Goal: Transaction & Acquisition: Purchase product/service

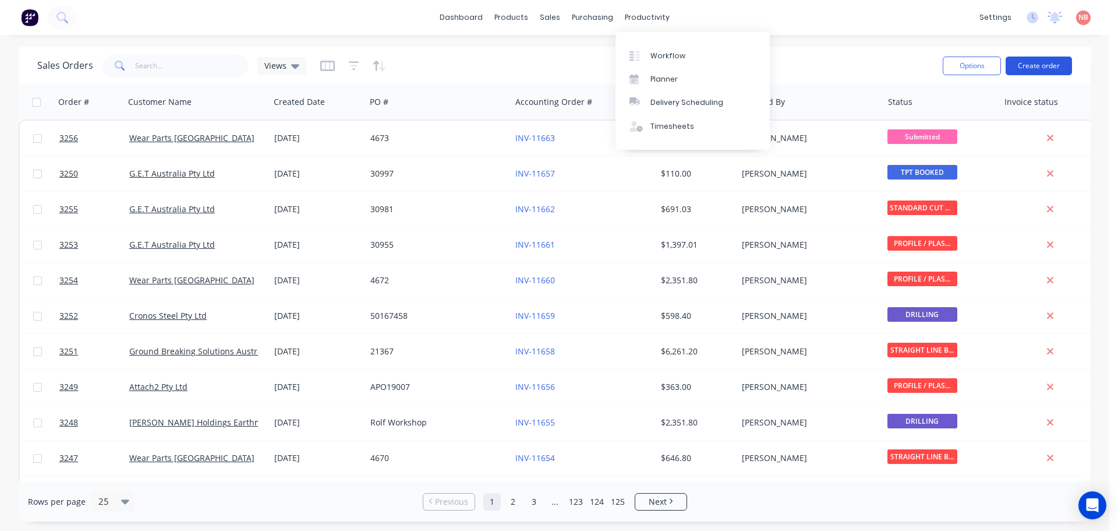
click at [1055, 64] on button "Create order" at bounding box center [1039, 65] width 66 height 19
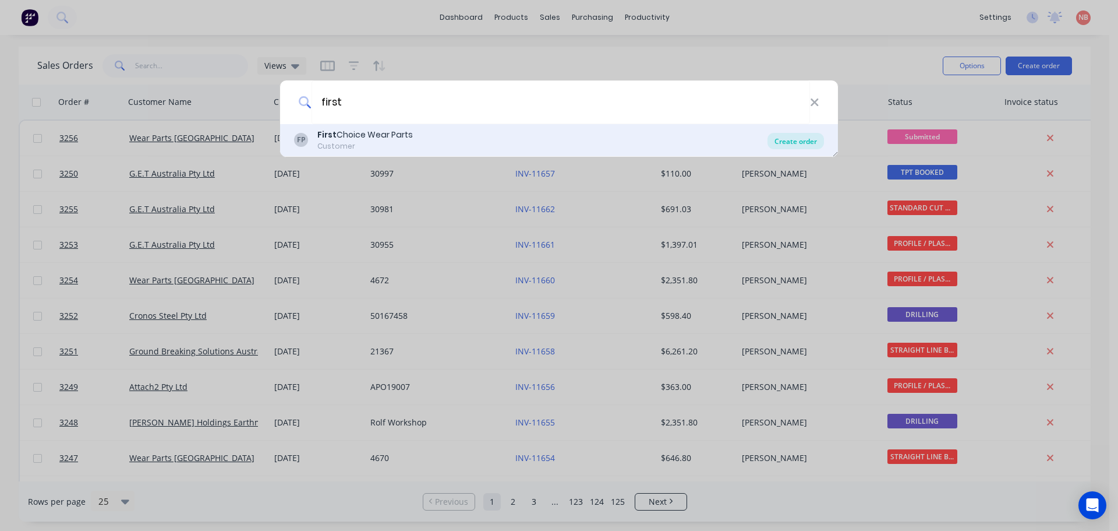
type input "first"
click at [795, 137] on div "Create order" at bounding box center [796, 141] width 56 height 16
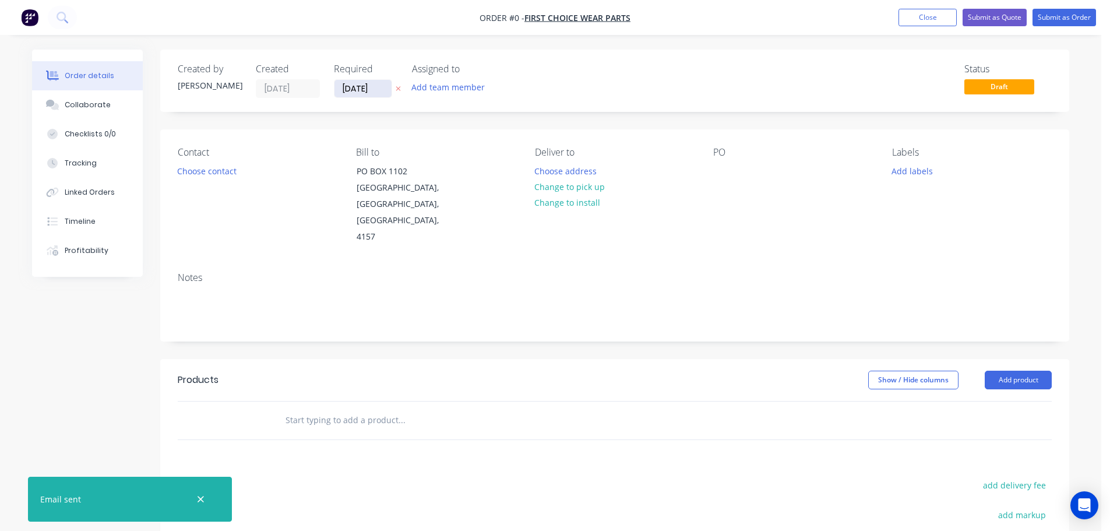
click at [366, 89] on input "[DATE]" at bounding box center [362, 88] width 57 height 17
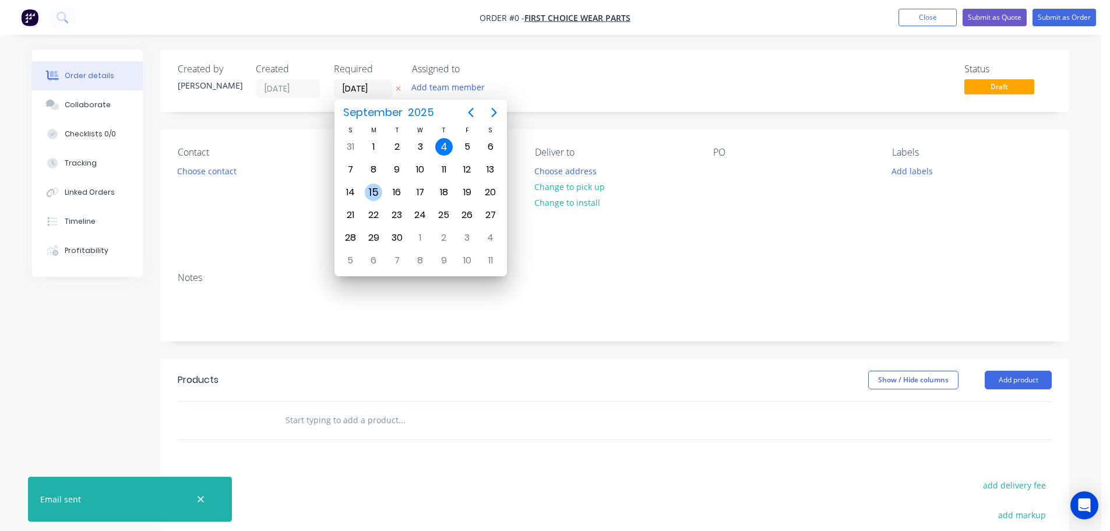
click at [379, 195] on div "15" at bounding box center [373, 191] width 17 height 17
type input "[DATE]"
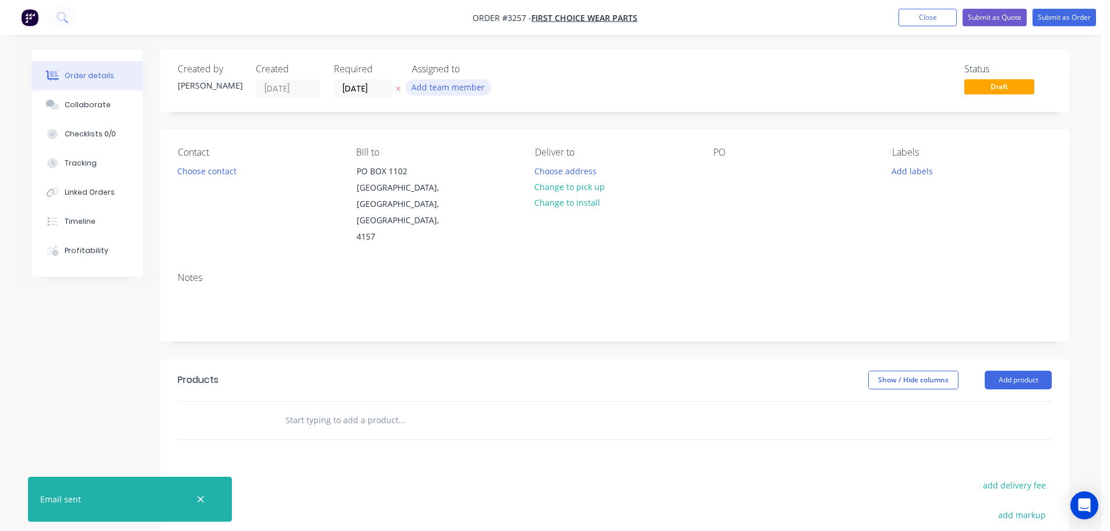
click at [449, 87] on button "Add team member" at bounding box center [448, 87] width 86 height 16
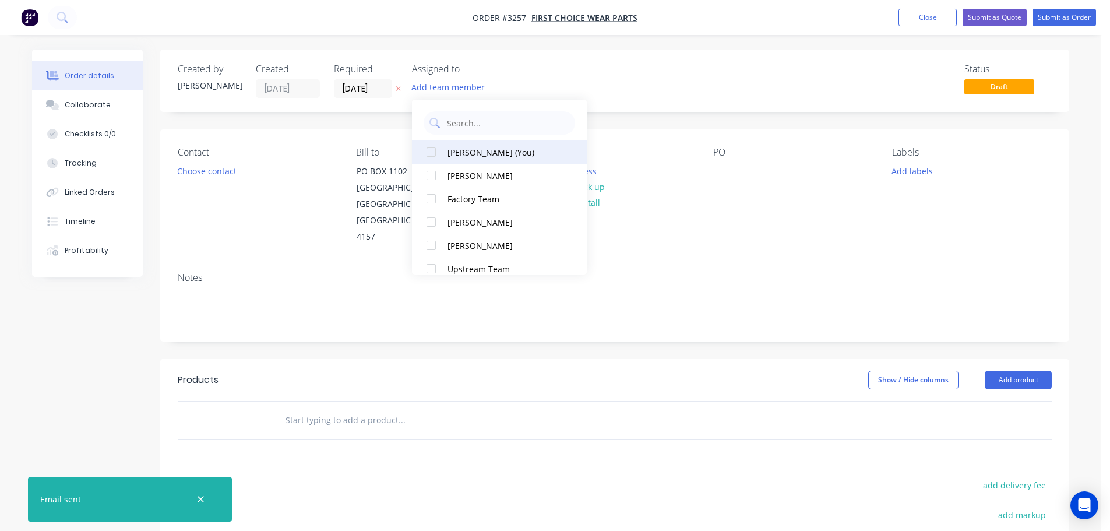
click at [478, 150] on div "[PERSON_NAME] (You)" at bounding box center [505, 152] width 116 height 12
click at [215, 168] on button "Choose contact" at bounding box center [207, 171] width 72 height 16
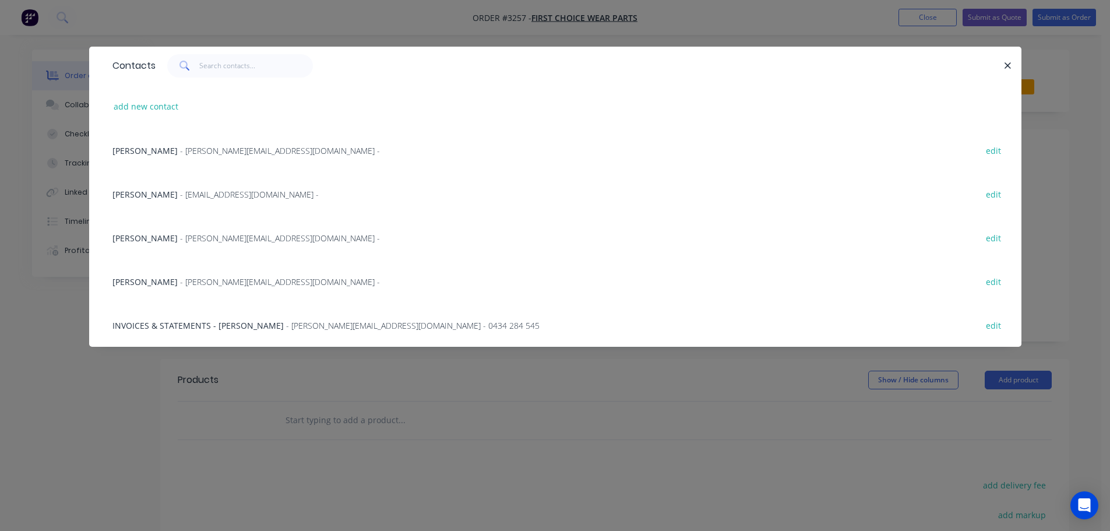
drag, startPoint x: 166, startPoint y: 144, endPoint x: 219, endPoint y: 135, distance: 53.8
click at [180, 145] on span "- [PERSON_NAME][EMAIL_ADDRESS][DOMAIN_NAME] -" at bounding box center [280, 150] width 200 height 11
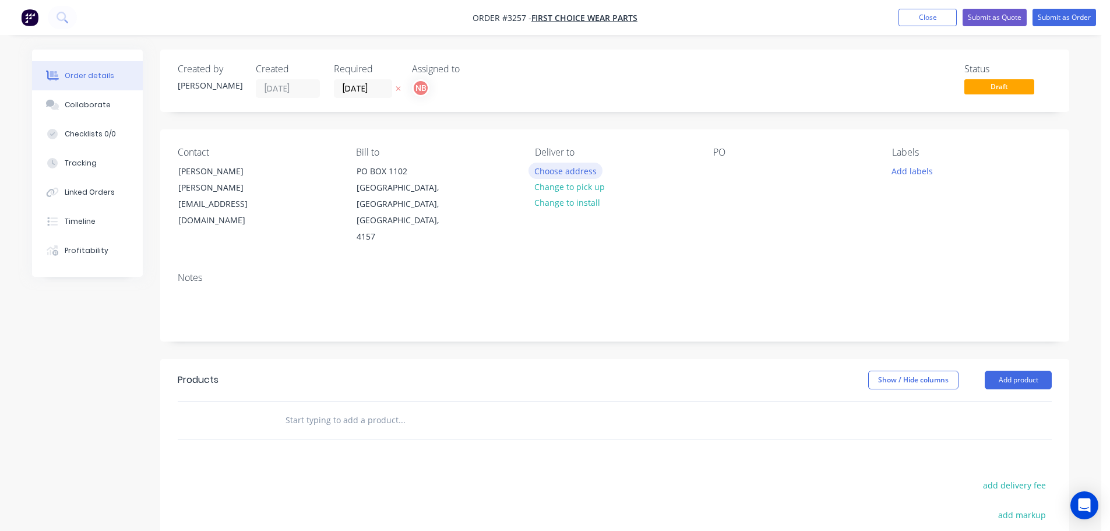
click at [547, 165] on button "Choose address" at bounding box center [565, 171] width 75 height 16
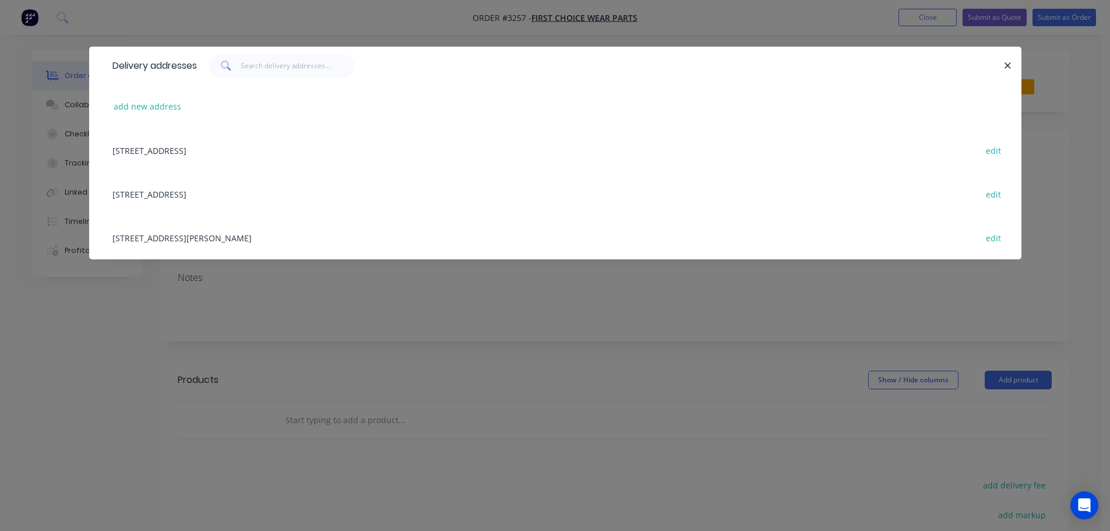
click at [197, 245] on div "[STREET_ADDRESS][PERSON_NAME] edit" at bounding box center [555, 238] width 897 height 44
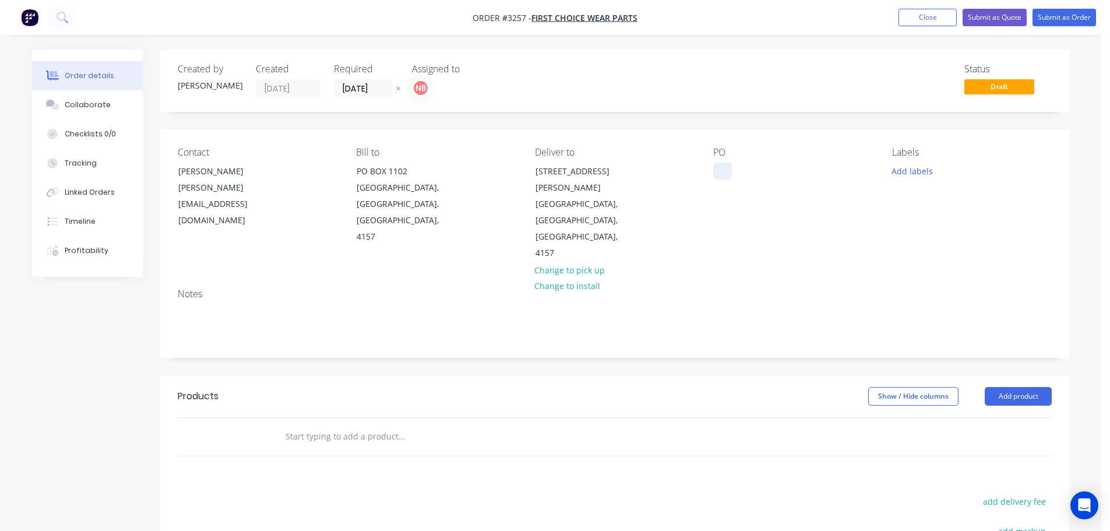
click at [727, 166] on div at bounding box center [722, 171] width 19 height 17
click at [905, 171] on button "Add labels" at bounding box center [912, 171] width 54 height 16
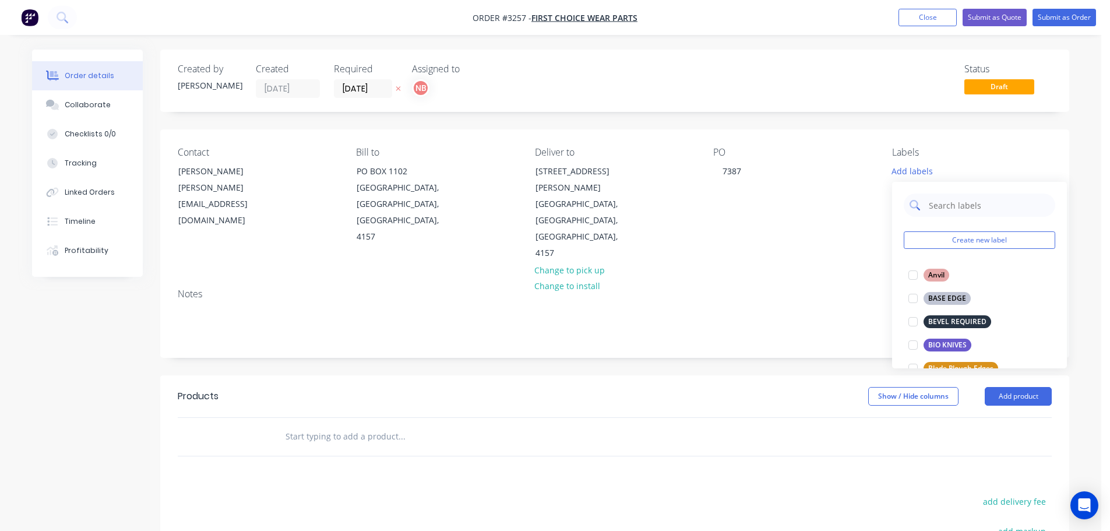
click at [952, 203] on input "text" at bounding box center [988, 204] width 122 height 23
type input "buck"
drag, startPoint x: 951, startPoint y: 322, endPoint x: 882, endPoint y: 317, distance: 69.5
click at [951, 322] on div "BUCKET SKIN" at bounding box center [950, 321] width 55 height 13
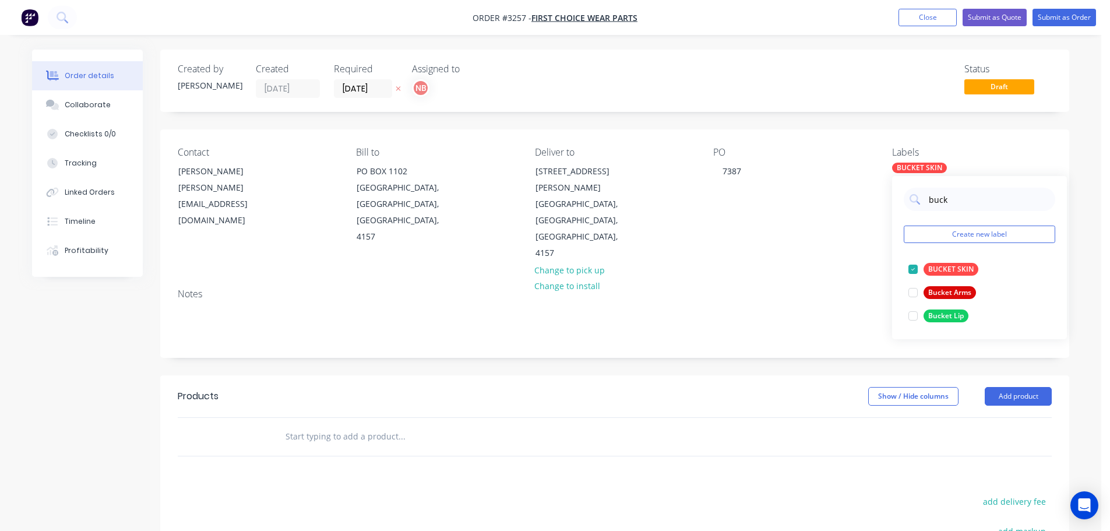
click at [808, 325] on div "Created by [PERSON_NAME] Created [DATE] Required [DATE] Assigned to NB Status D…" at bounding box center [614, 393] width 909 height 686
click at [1025, 387] on button "Add product" at bounding box center [1017, 396] width 67 height 19
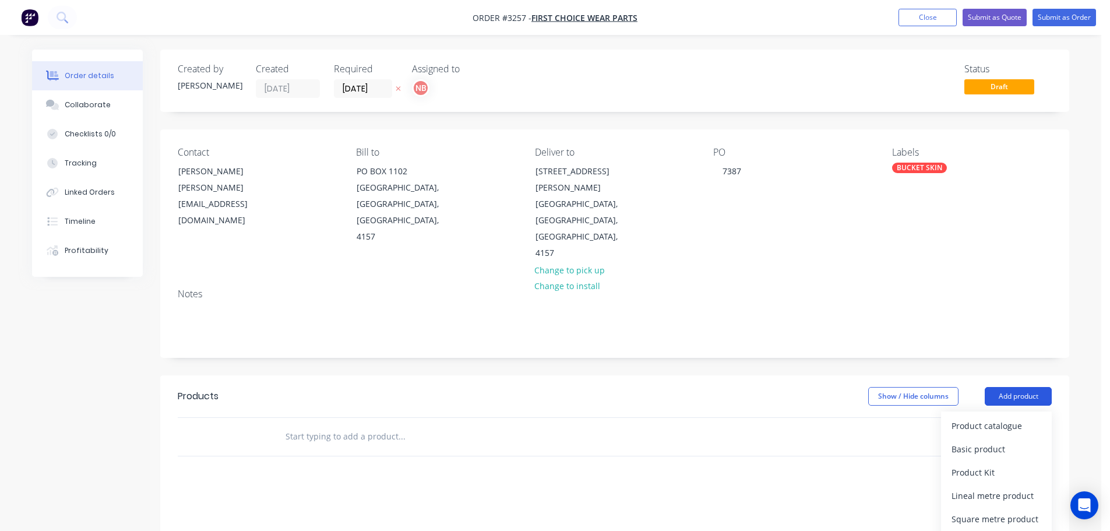
click at [973, 417] on div "Product catalogue" at bounding box center [996, 425] width 90 height 17
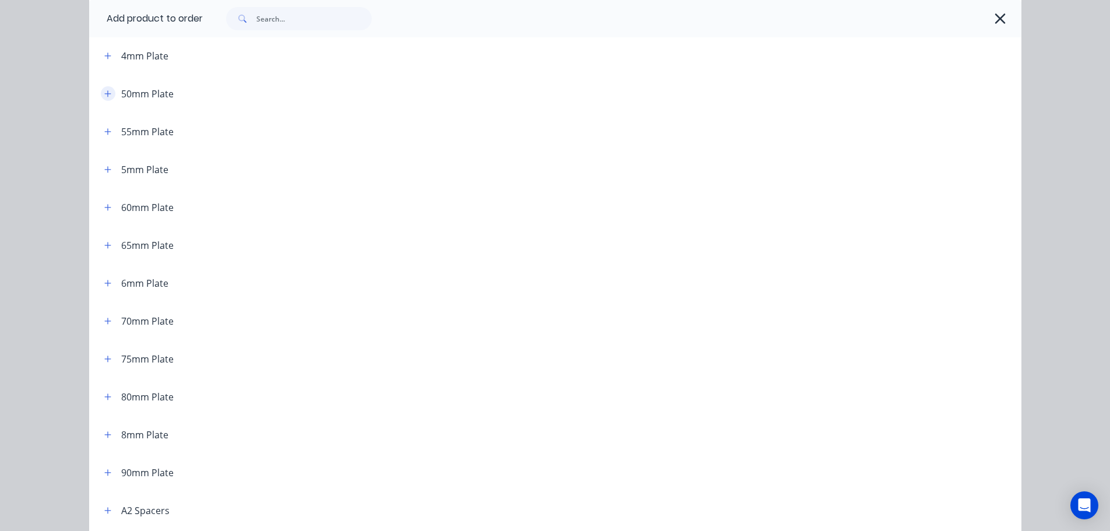
scroll to position [582, 0]
click at [104, 356] on icon "button" at bounding box center [107, 359] width 7 height 8
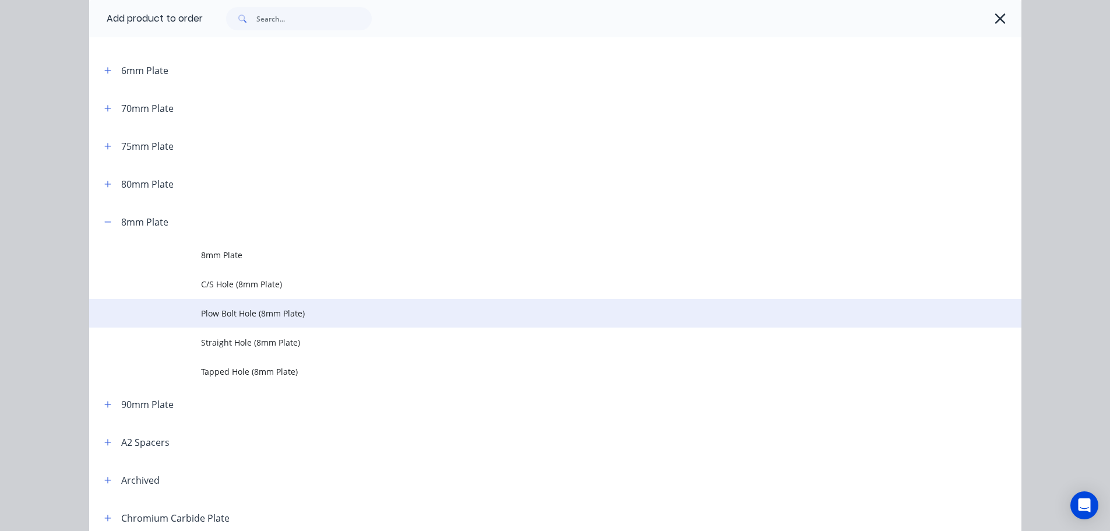
scroll to position [757, 0]
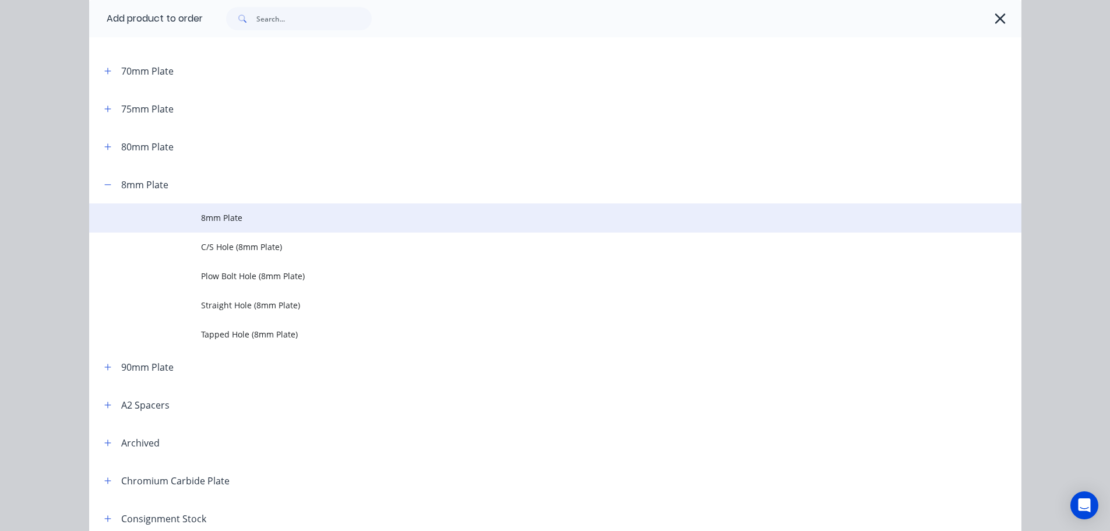
click at [202, 219] on span "8mm Plate" at bounding box center [529, 217] width 656 height 12
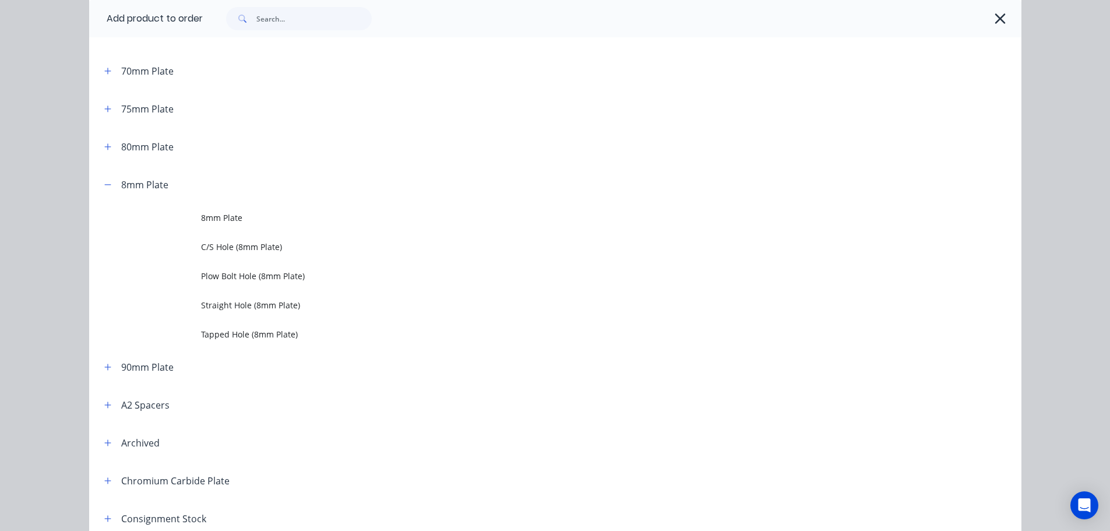
scroll to position [0, 0]
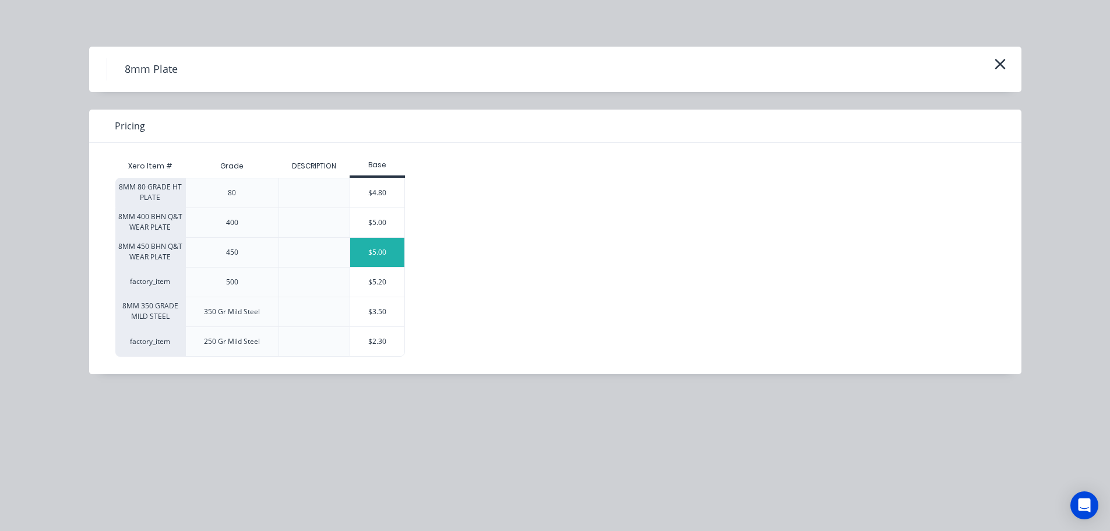
click at [372, 248] on div "$5.00" at bounding box center [377, 252] width 55 height 29
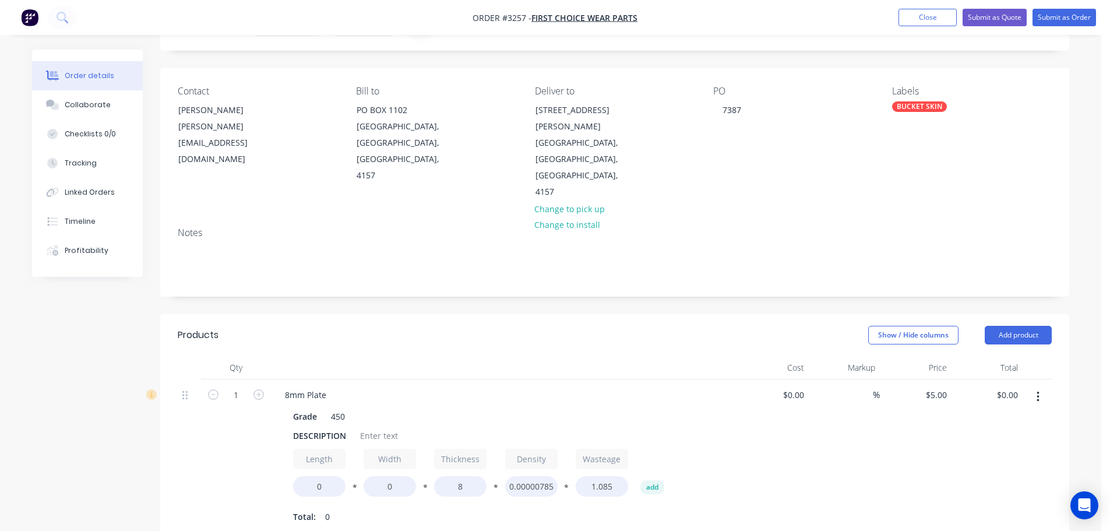
scroll to position [58, 0]
click at [308, 430] on div "DESCRIPTION" at bounding box center [319, 438] width 62 height 17
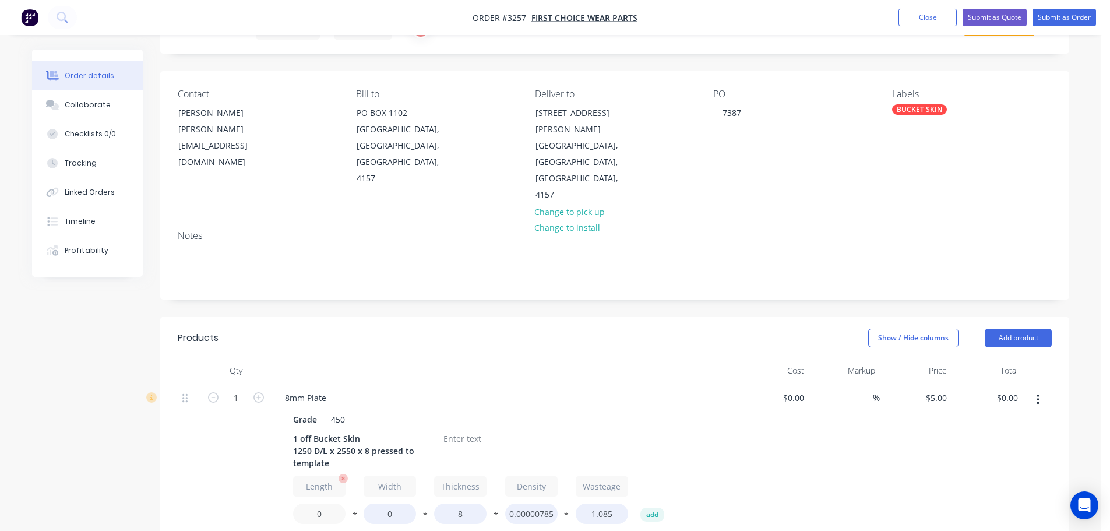
click at [310, 503] on input "0" at bounding box center [319, 513] width 52 height 20
type input "1250"
click at [384, 503] on input "0" at bounding box center [389, 513] width 52 height 20
type input "2550"
type input "$1,085.00"
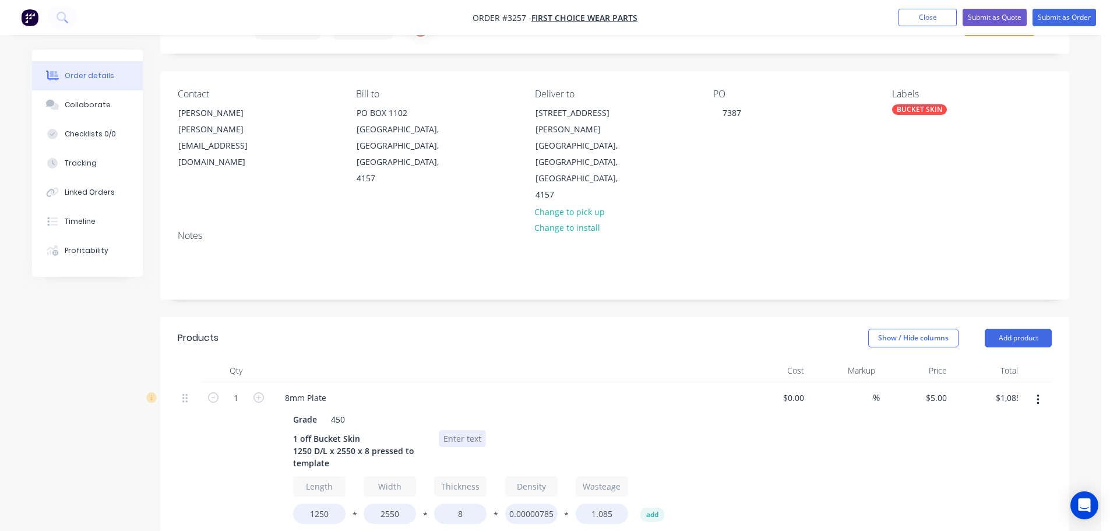
click at [474, 430] on div at bounding box center [462, 438] width 47 height 17
click at [1004, 329] on button "Add product" at bounding box center [1017, 338] width 67 height 19
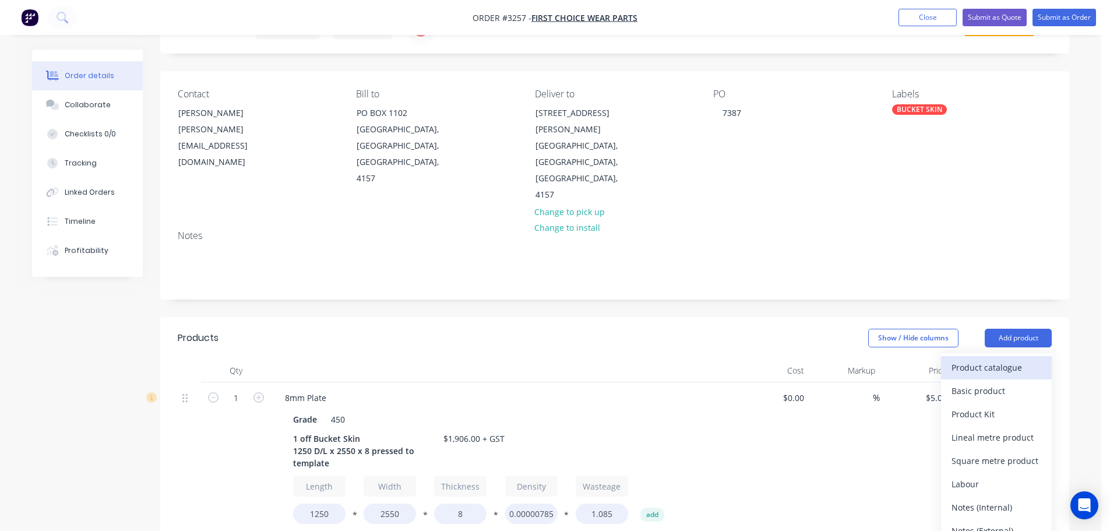
drag, startPoint x: 1001, startPoint y: 301, endPoint x: 998, endPoint y: 307, distance: 6.5
click at [998, 356] on button "Product catalogue" at bounding box center [996, 367] width 111 height 23
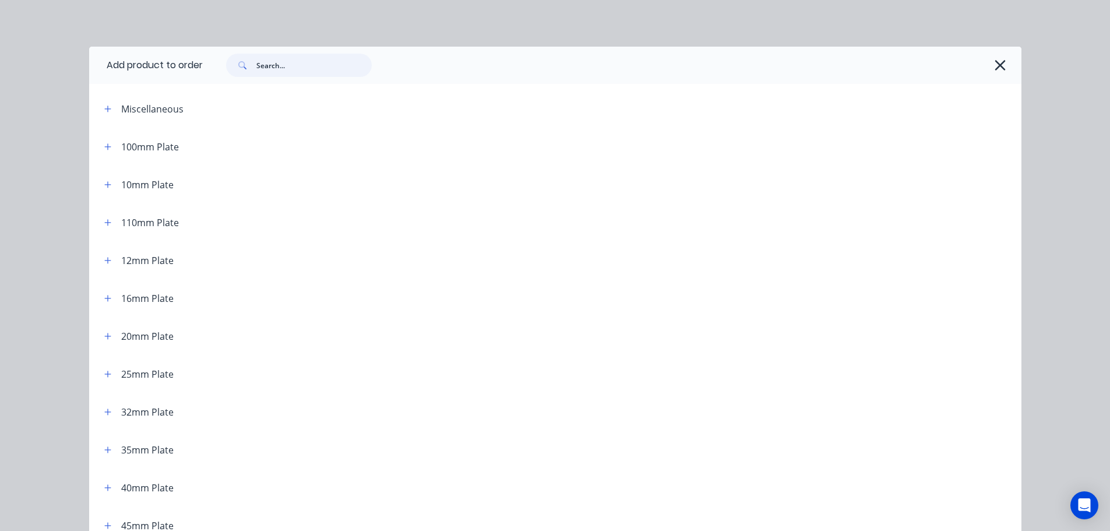
click at [294, 61] on input "text" at bounding box center [313, 65] width 115 height 23
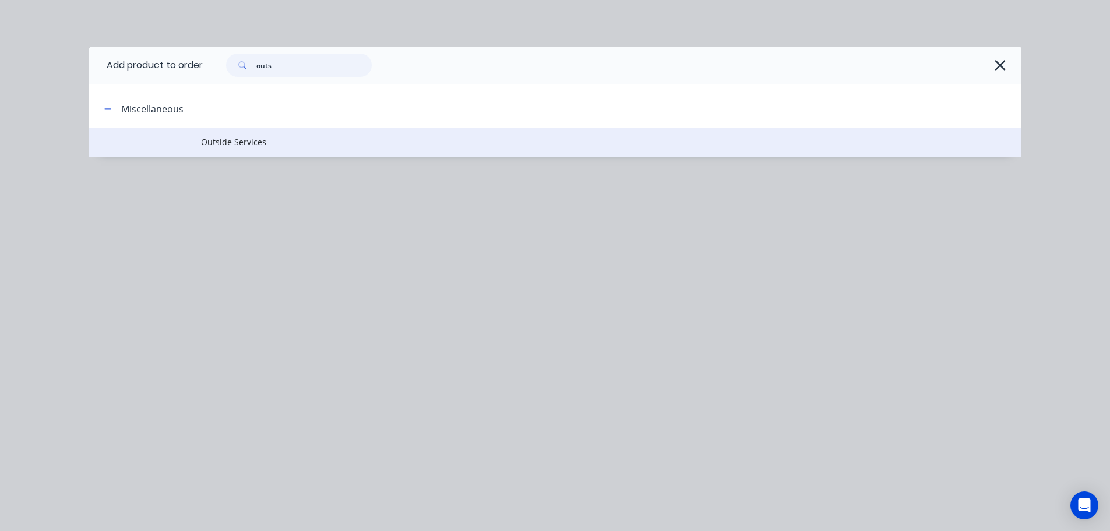
type input "outs"
click at [204, 147] on span "Outside Services" at bounding box center [529, 142] width 656 height 12
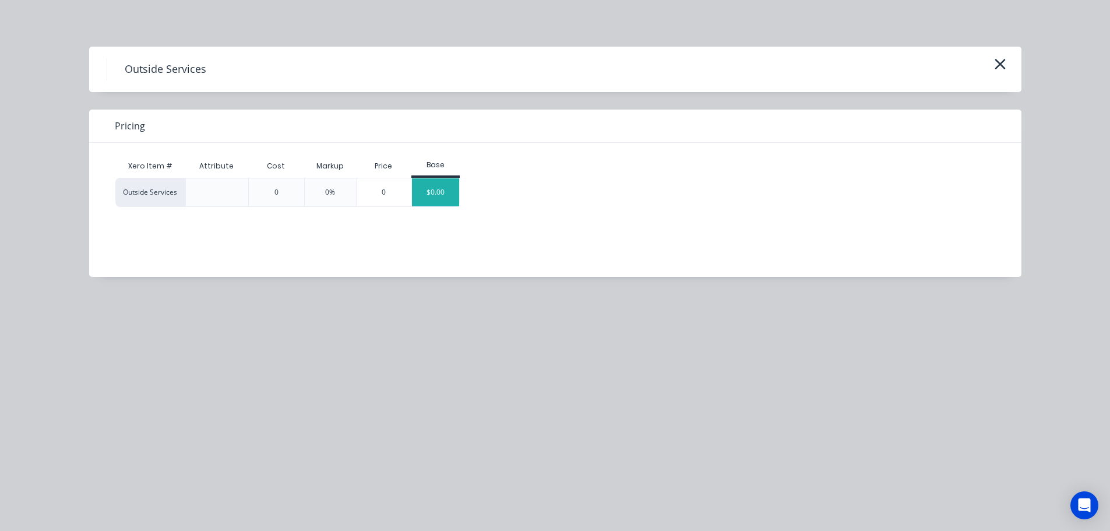
click at [432, 195] on div "$0.00" at bounding box center [435, 192] width 47 height 28
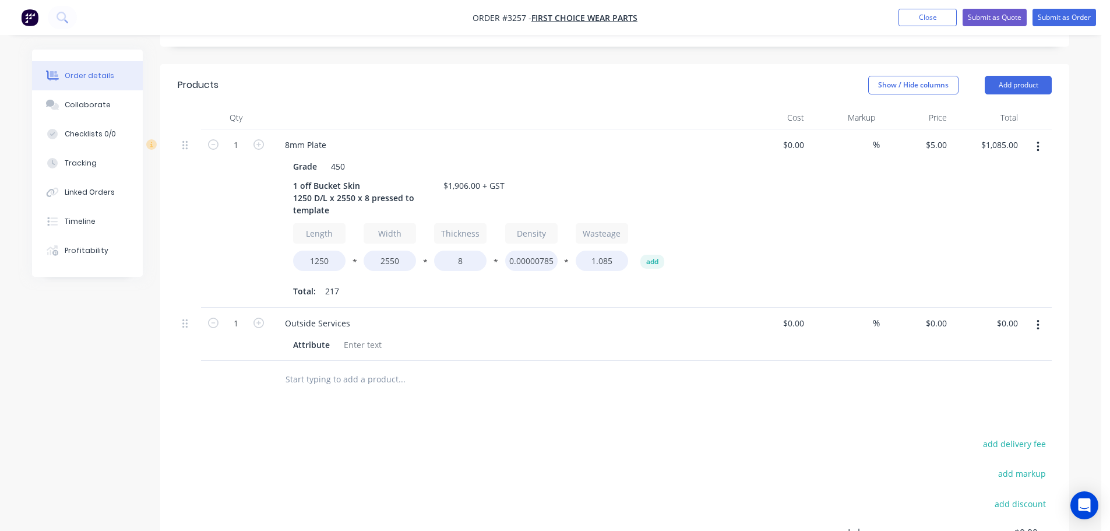
scroll to position [291, 0]
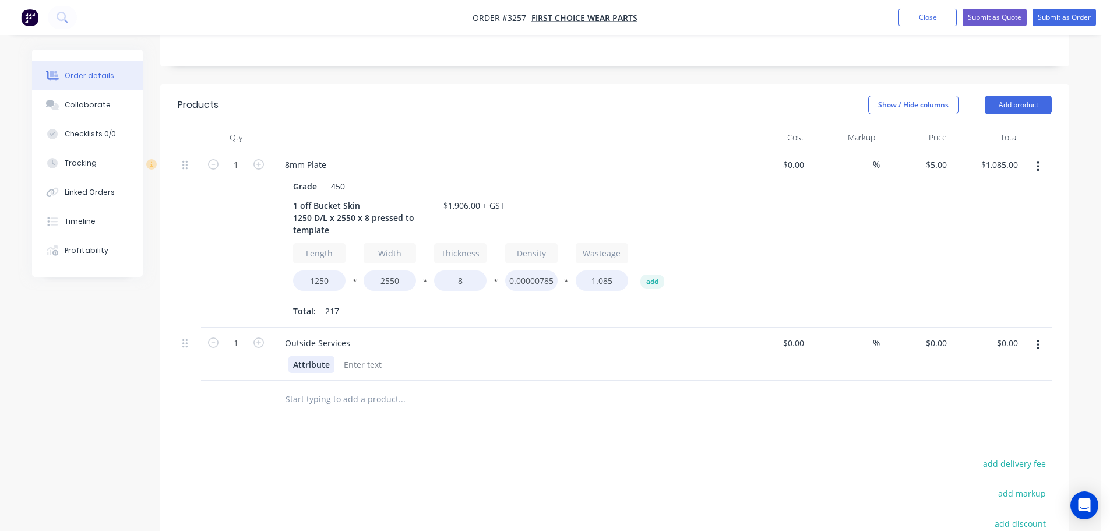
click at [307, 356] on div "Attribute" at bounding box center [311, 364] width 46 height 17
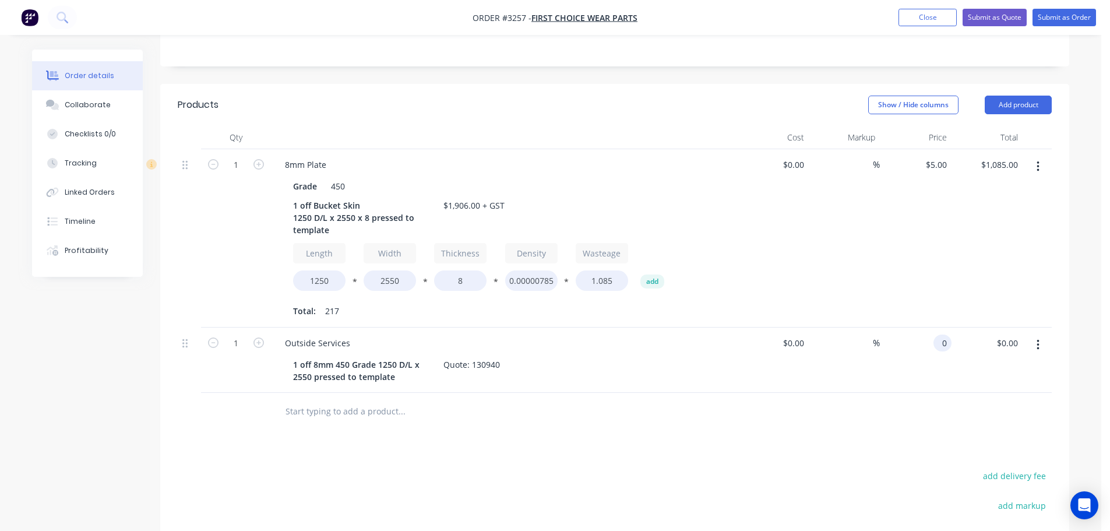
click at [941, 334] on input "0" at bounding box center [944, 342] width 13 height 17
type input "4"
type input "$775.00"
click at [911, 327] on div "$775.00 $775.00" at bounding box center [916, 359] width 72 height 65
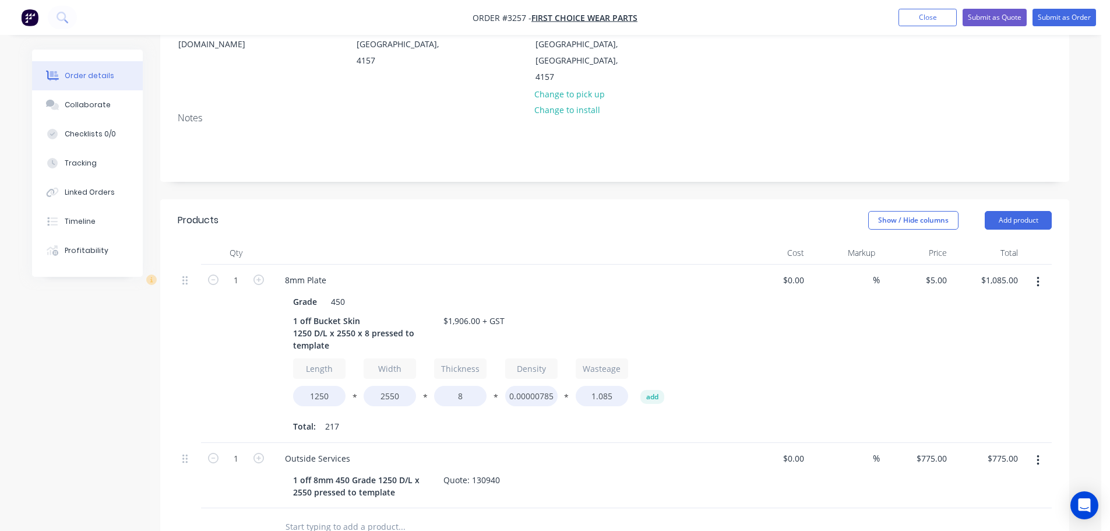
scroll to position [175, 0]
click at [1010, 212] on button "Add product" at bounding box center [1017, 221] width 67 height 19
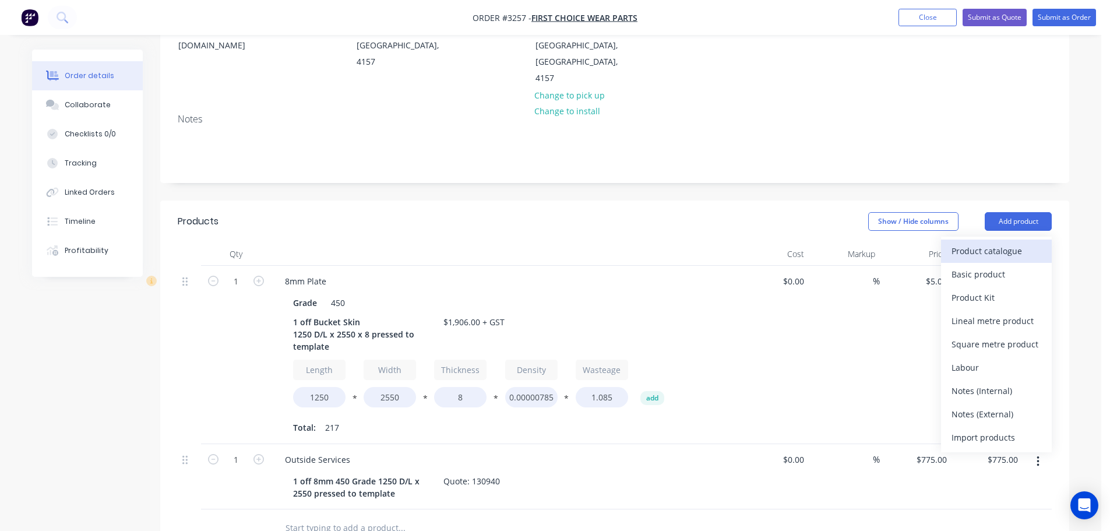
click at [1002, 242] on div "Product catalogue" at bounding box center [996, 250] width 90 height 17
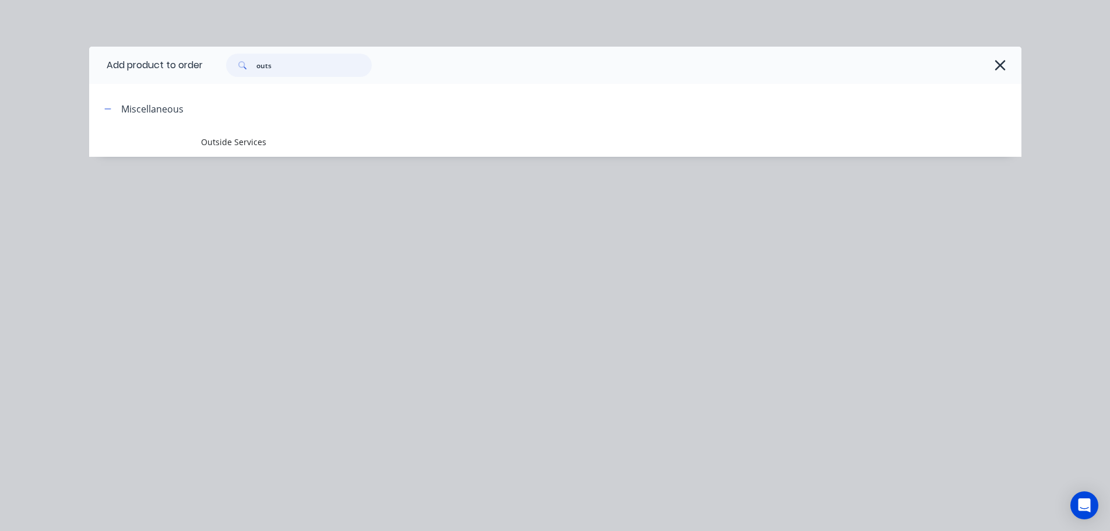
drag, startPoint x: 271, startPoint y: 66, endPoint x: 227, endPoint y: 67, distance: 44.3
click at [227, 67] on div "outs" at bounding box center [292, 65] width 157 height 23
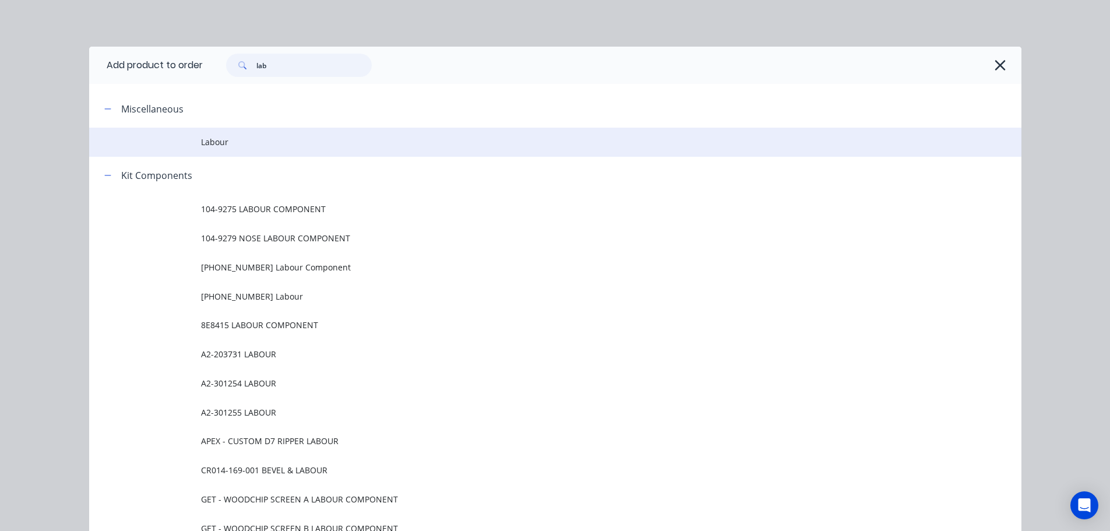
type input "lab"
click at [176, 146] on td at bounding box center [145, 142] width 112 height 29
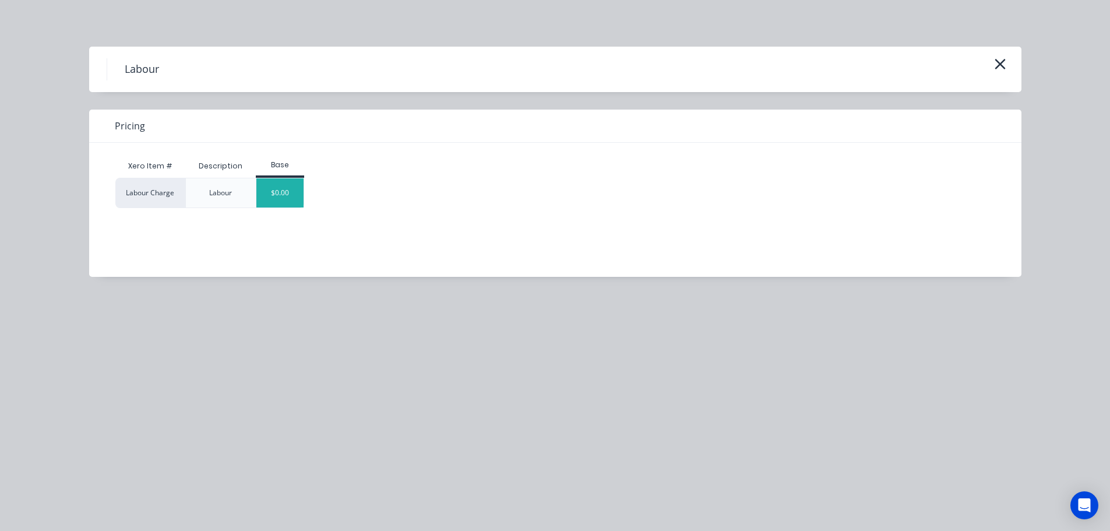
click at [302, 192] on div "$0.00" at bounding box center [279, 192] width 47 height 29
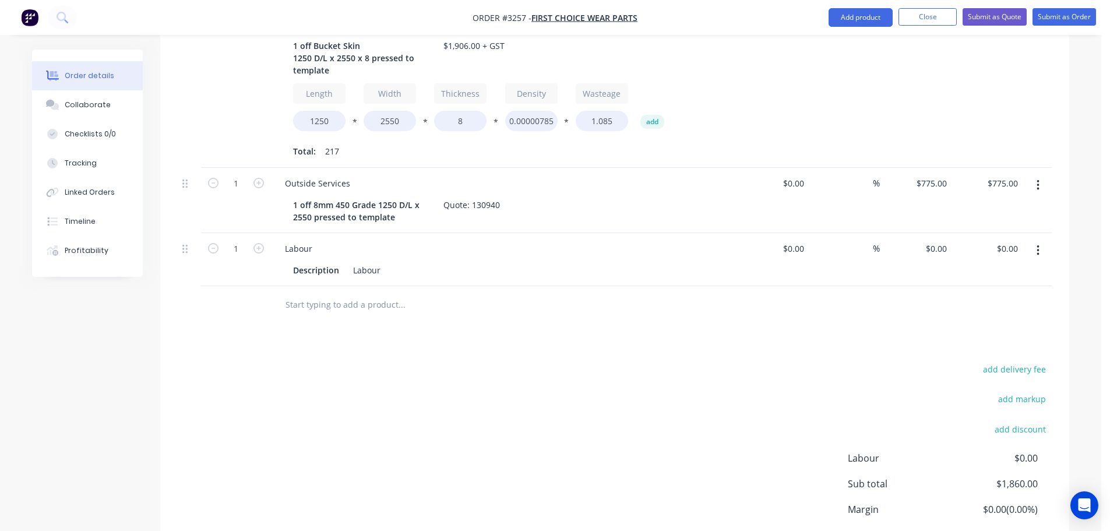
scroll to position [492, 0]
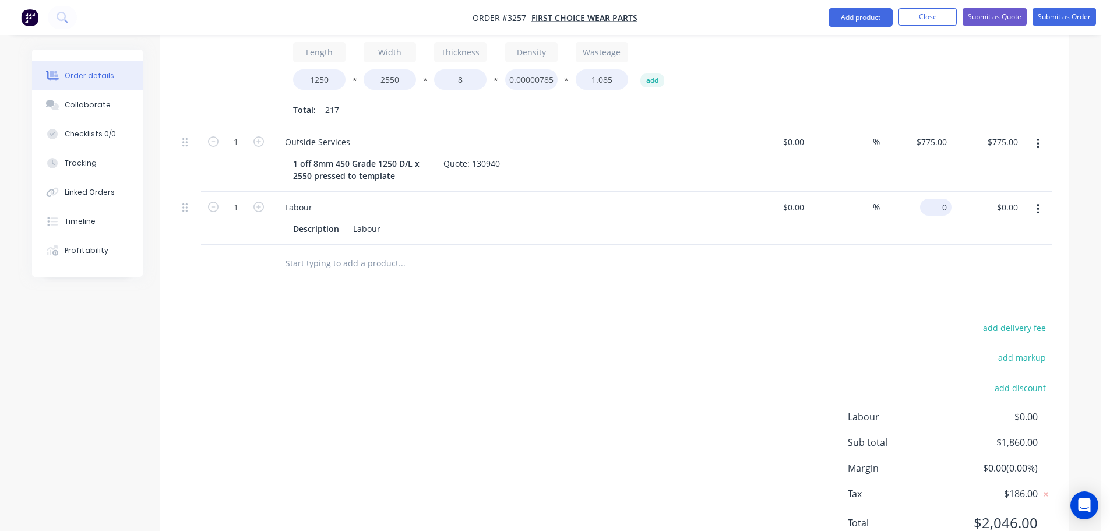
click at [931, 192] on div "0 $0.00" at bounding box center [916, 218] width 72 height 53
type input "$46.00"
click at [774, 245] on div at bounding box center [615, 264] width 874 height 38
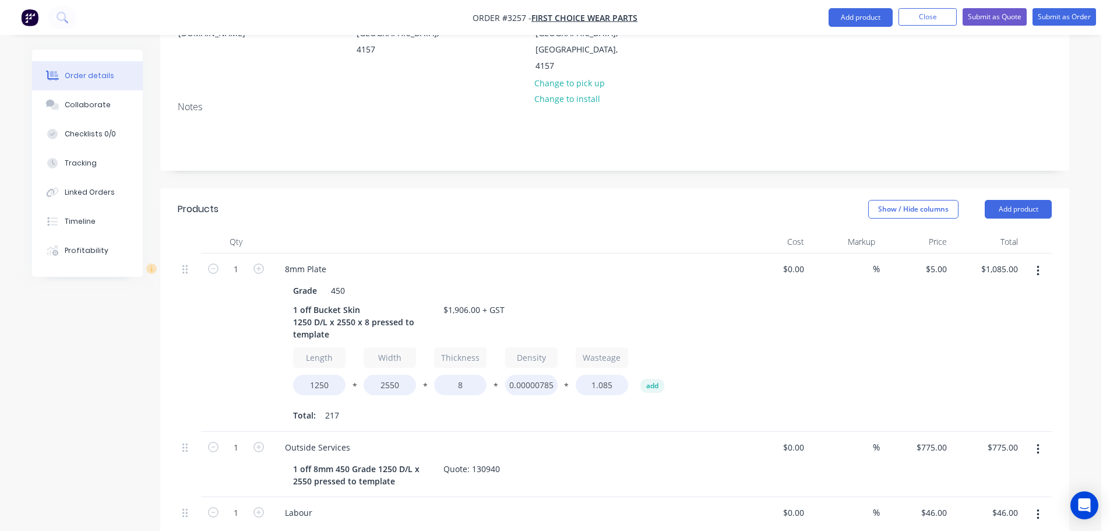
scroll to position [0, 0]
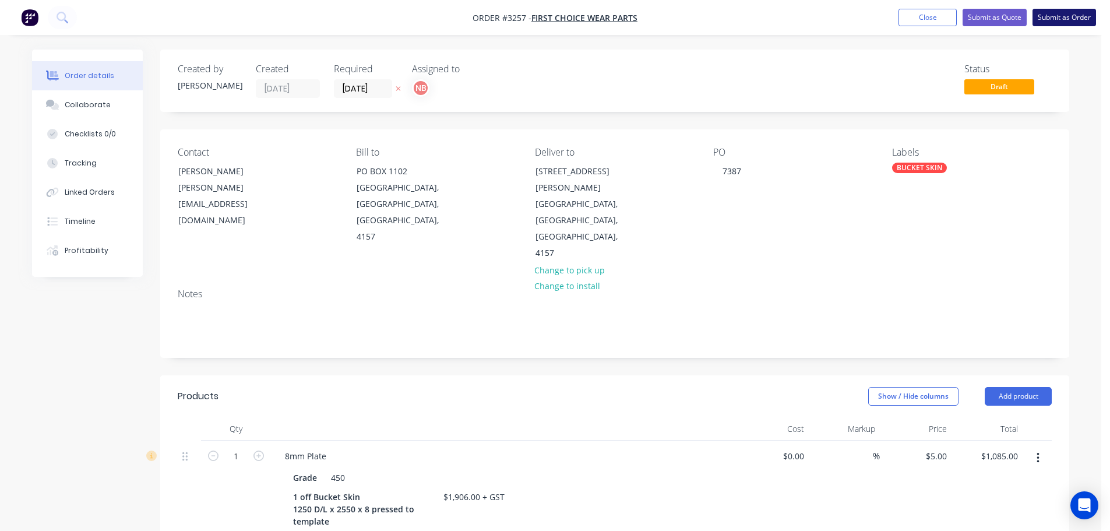
click at [1061, 21] on button "Submit as Order" at bounding box center [1063, 17] width 63 height 17
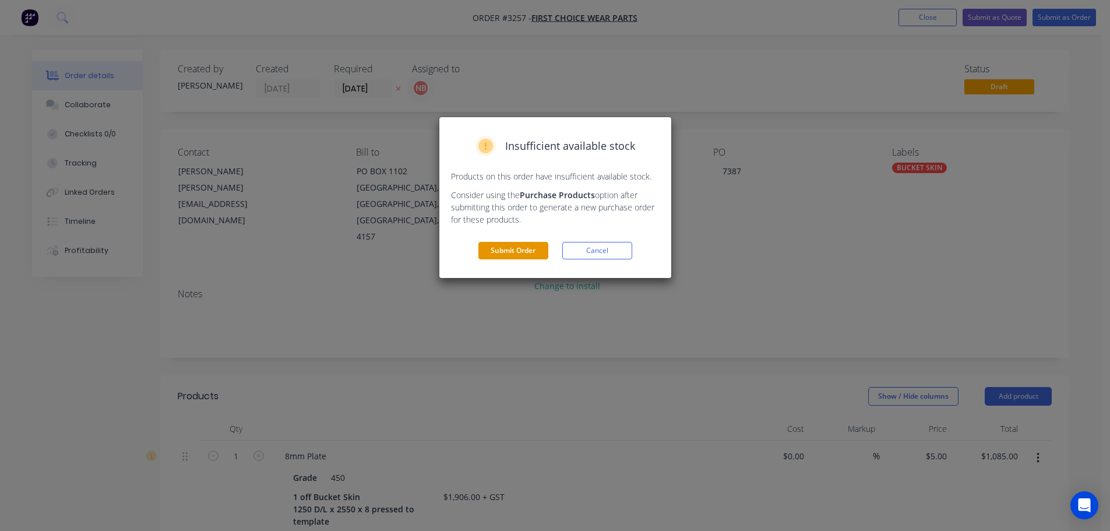
click at [536, 243] on button "Submit Order" at bounding box center [513, 250] width 70 height 17
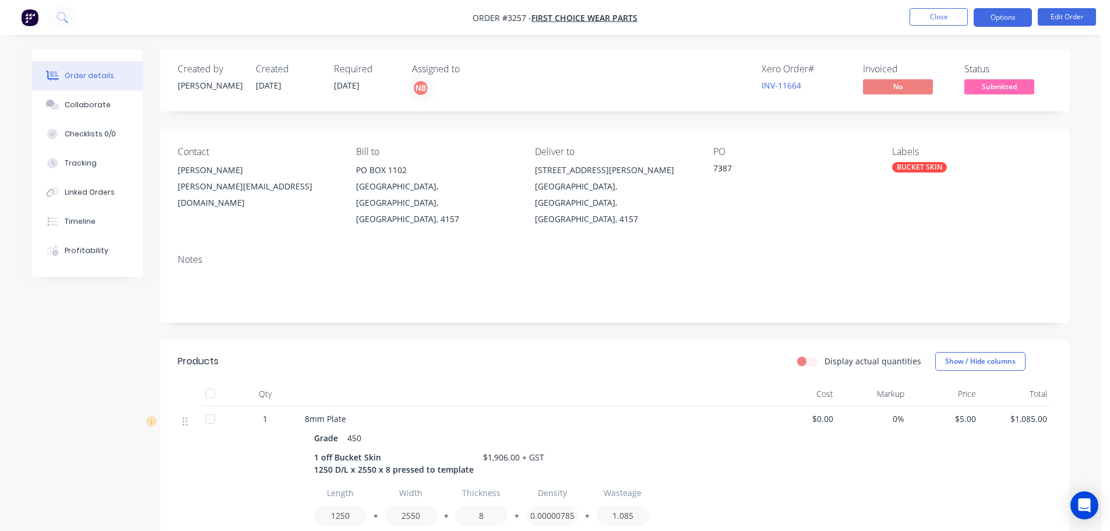
click at [999, 16] on button "Options" at bounding box center [1002, 17] width 58 height 19
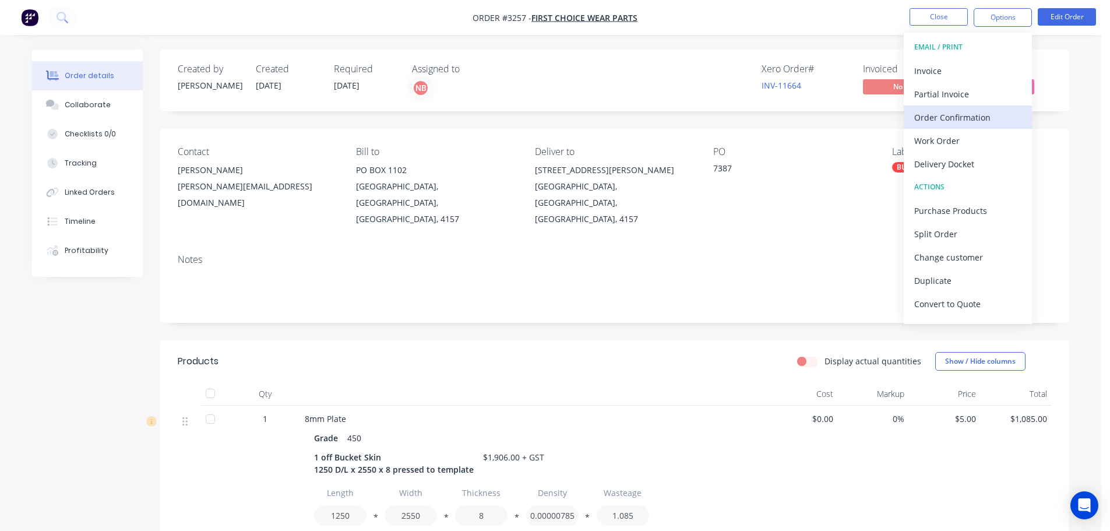
click at [967, 115] on div "Order Confirmation" at bounding box center [967, 117] width 107 height 17
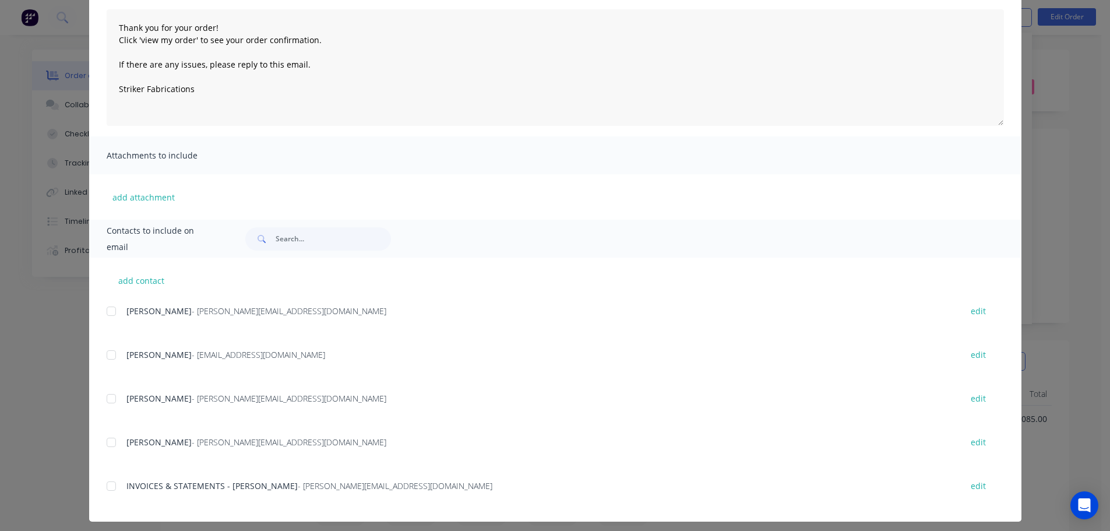
scroll to position [130, 0]
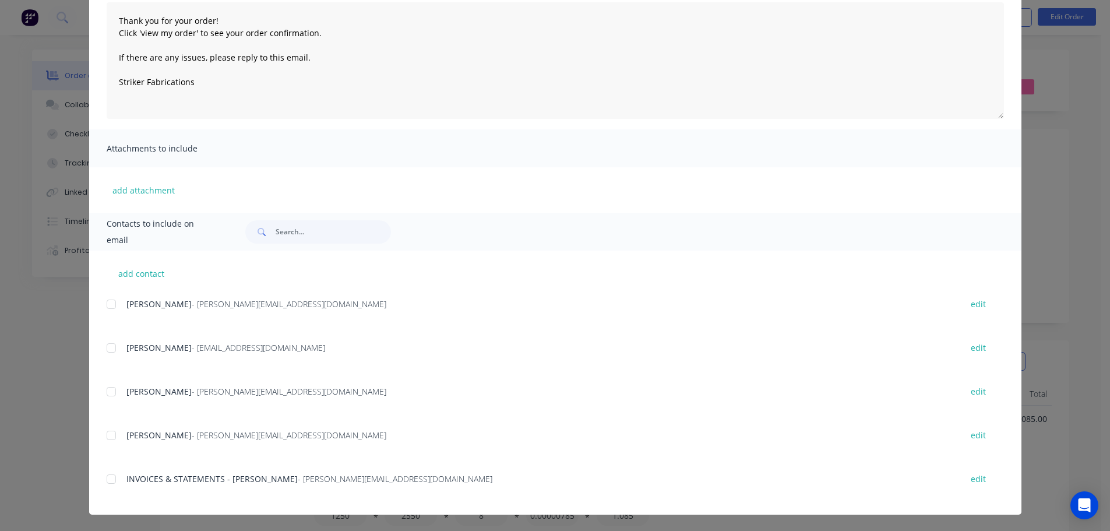
drag, startPoint x: 104, startPoint y: 307, endPoint x: 283, endPoint y: 275, distance: 181.7
click at [105, 307] on div at bounding box center [111, 303] width 23 height 23
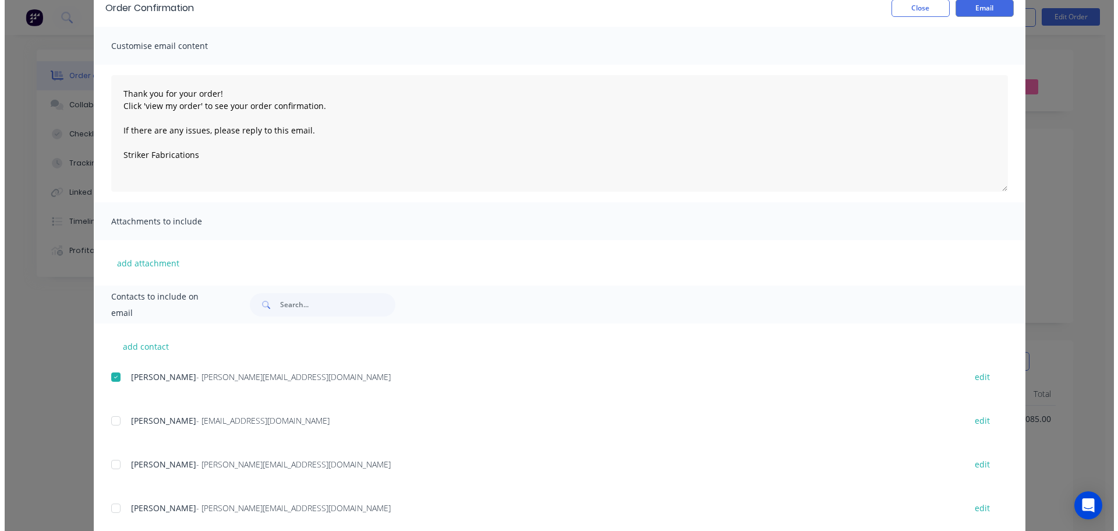
scroll to position [0, 0]
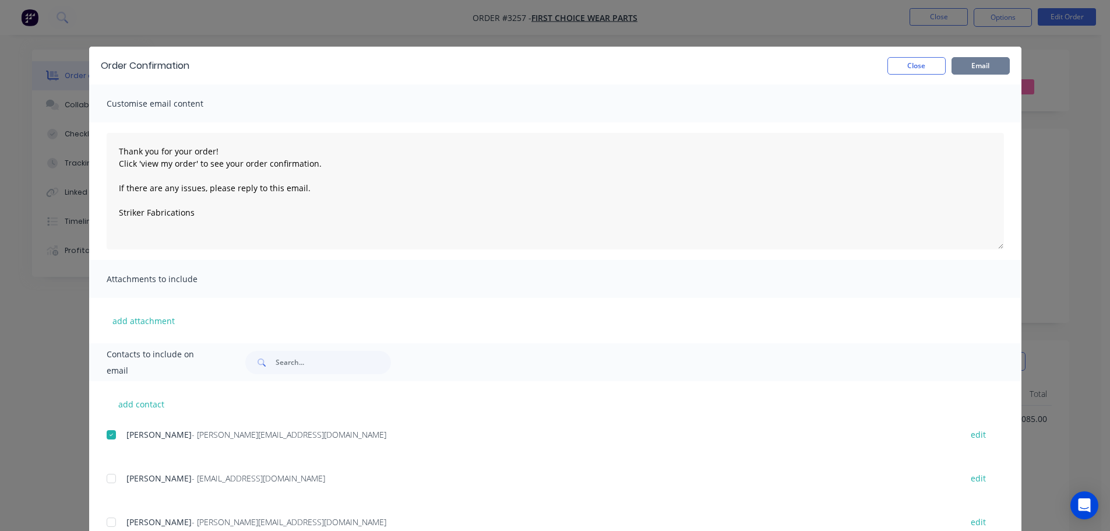
click at [985, 64] on button "Email" at bounding box center [980, 65] width 58 height 17
click at [923, 65] on button "Close" at bounding box center [916, 65] width 58 height 17
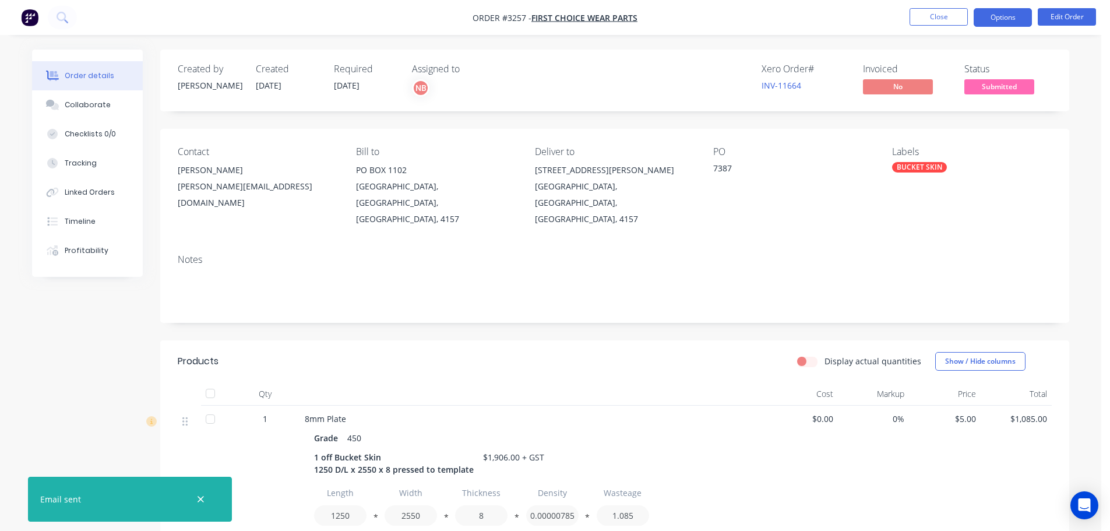
click at [985, 21] on button "Options" at bounding box center [1002, 17] width 58 height 19
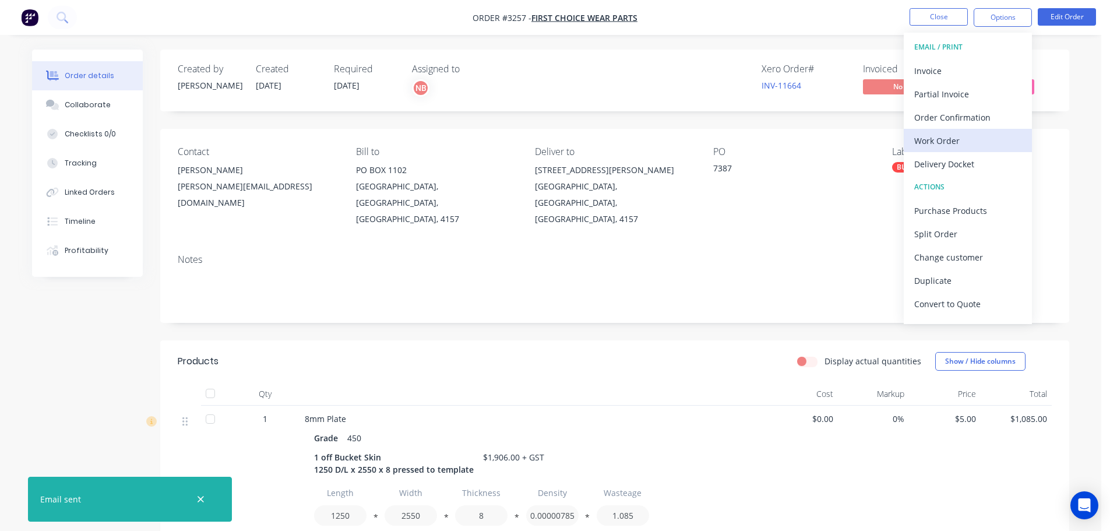
click at [927, 136] on div "Work Order" at bounding box center [967, 140] width 107 height 17
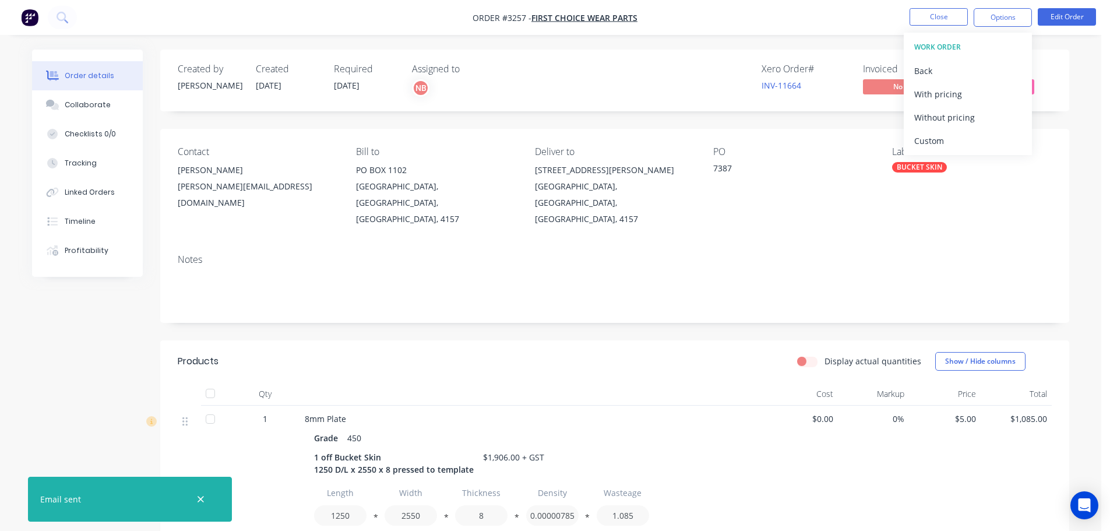
click at [927, 136] on div "Custom" at bounding box center [967, 140] width 107 height 17
click at [928, 112] on div "Without pricing" at bounding box center [967, 117] width 107 height 17
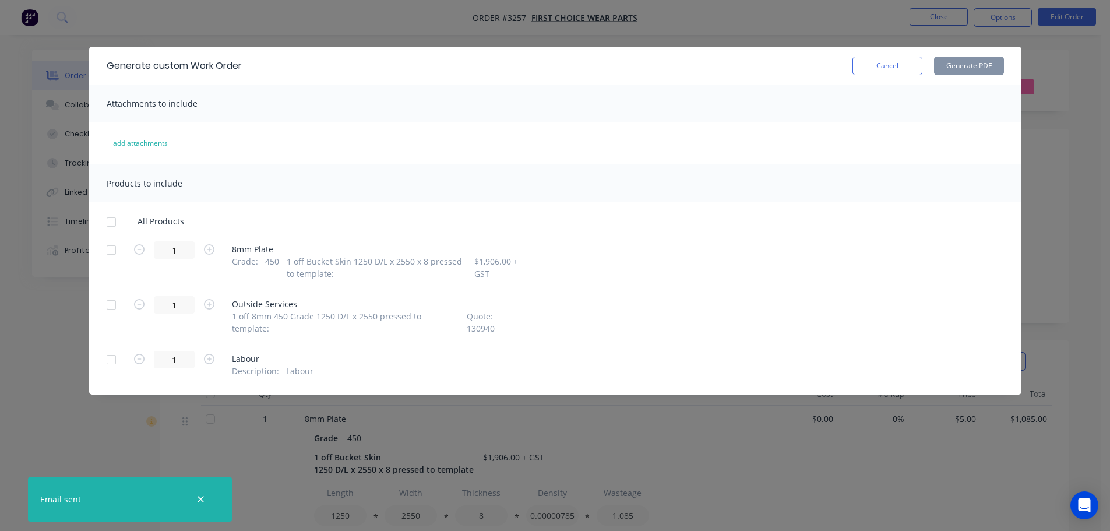
click at [110, 250] on div at bounding box center [111, 249] width 23 height 23
click at [964, 65] on button "Generate PDF" at bounding box center [969, 65] width 70 height 19
click at [877, 62] on button "Cancel" at bounding box center [887, 65] width 70 height 19
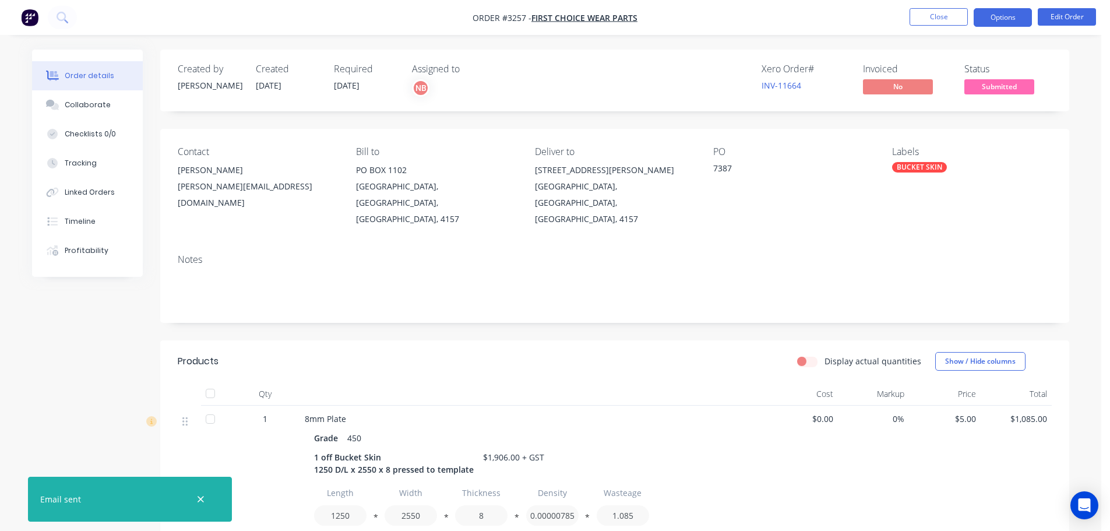
click at [1002, 17] on button "Options" at bounding box center [1002, 17] width 58 height 19
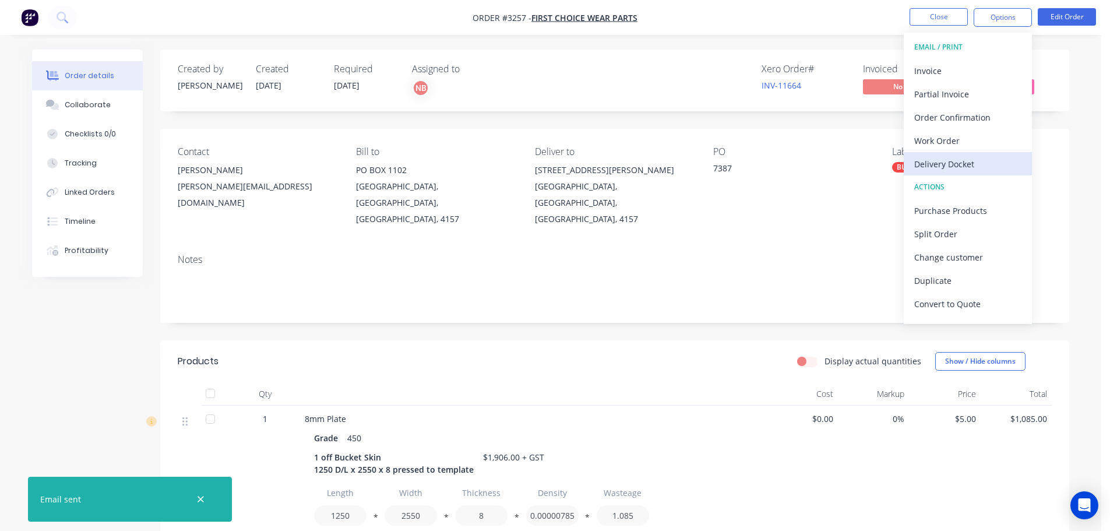
click at [959, 156] on div "Delivery Docket" at bounding box center [967, 164] width 107 height 17
click at [954, 129] on button "Custom" at bounding box center [967, 140] width 128 height 23
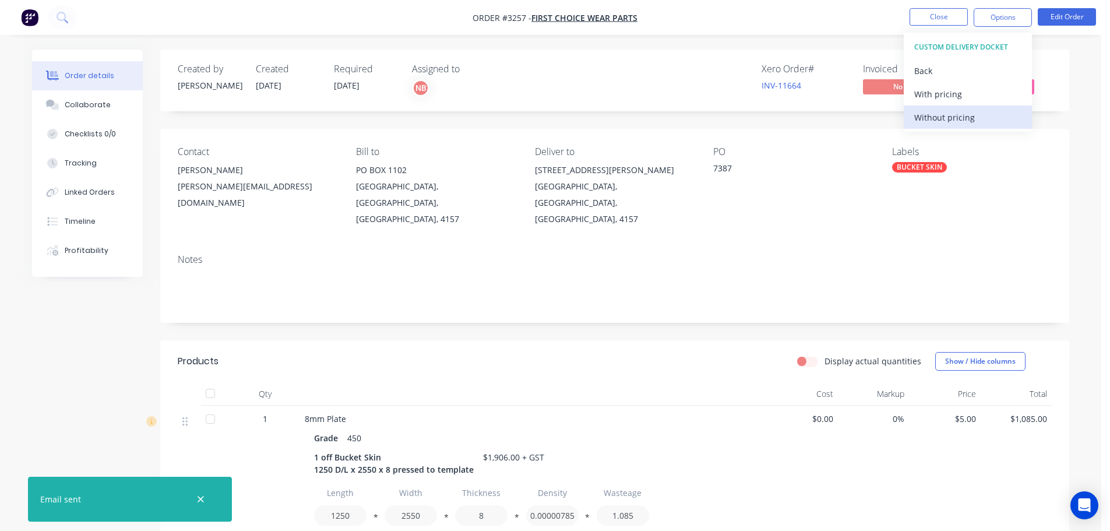
click at [952, 112] on div "Without pricing" at bounding box center [967, 117] width 107 height 17
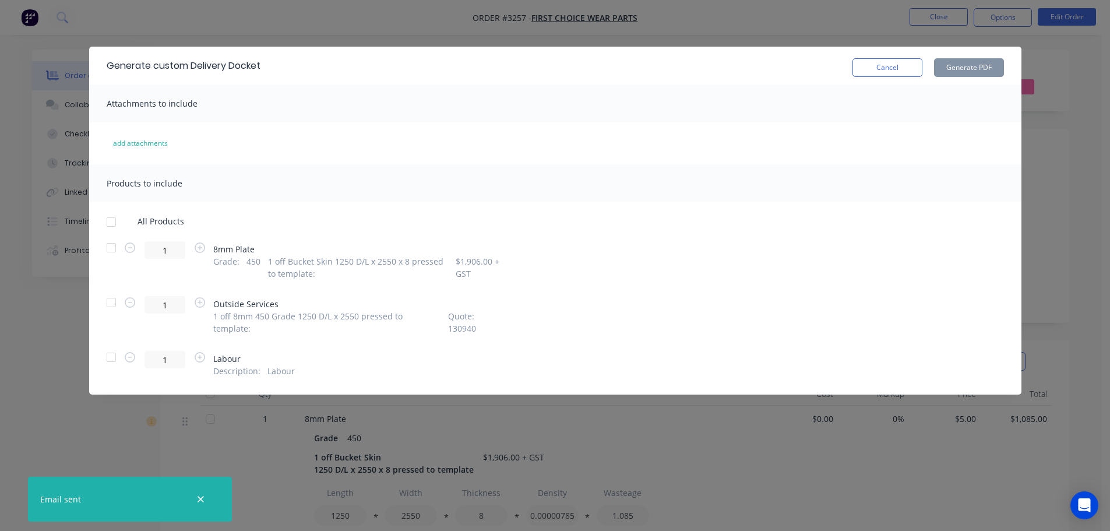
click at [114, 247] on div at bounding box center [111, 247] width 23 height 23
click at [978, 66] on button "Generate PDF" at bounding box center [969, 67] width 70 height 19
click at [886, 62] on button "Cancel" at bounding box center [887, 67] width 70 height 19
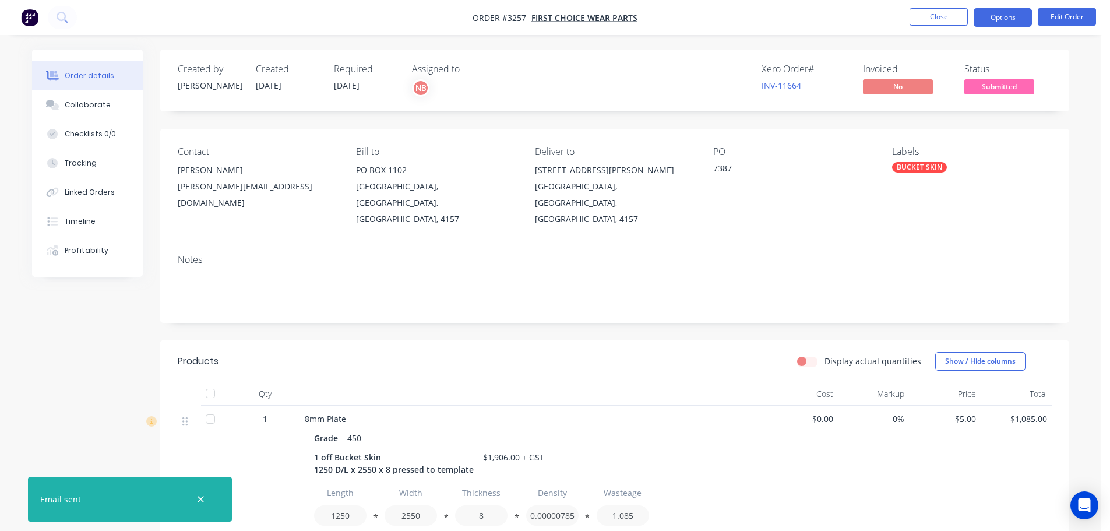
click at [993, 15] on button "Options" at bounding box center [1002, 17] width 58 height 19
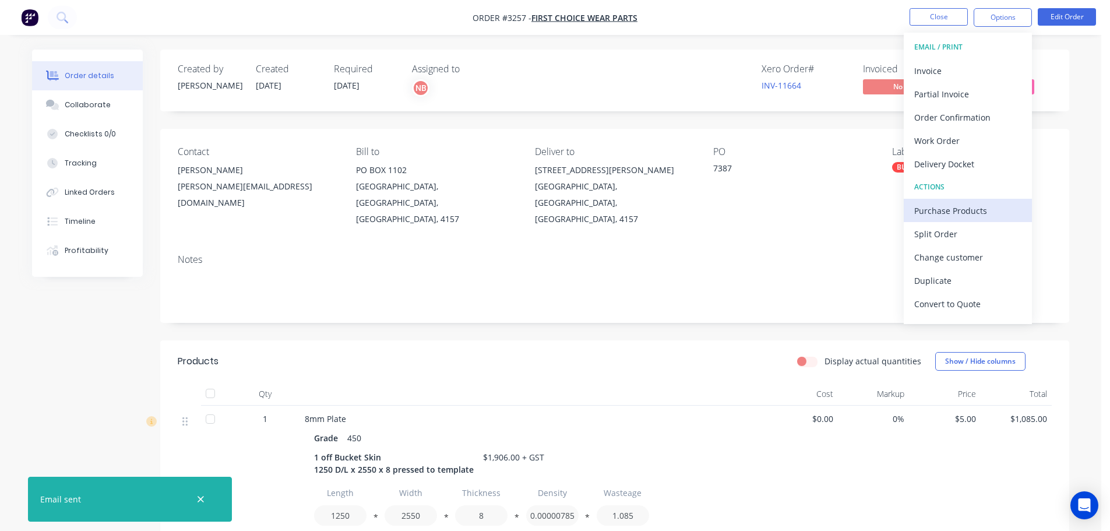
click at [960, 215] on div "Purchase Products" at bounding box center [967, 210] width 107 height 17
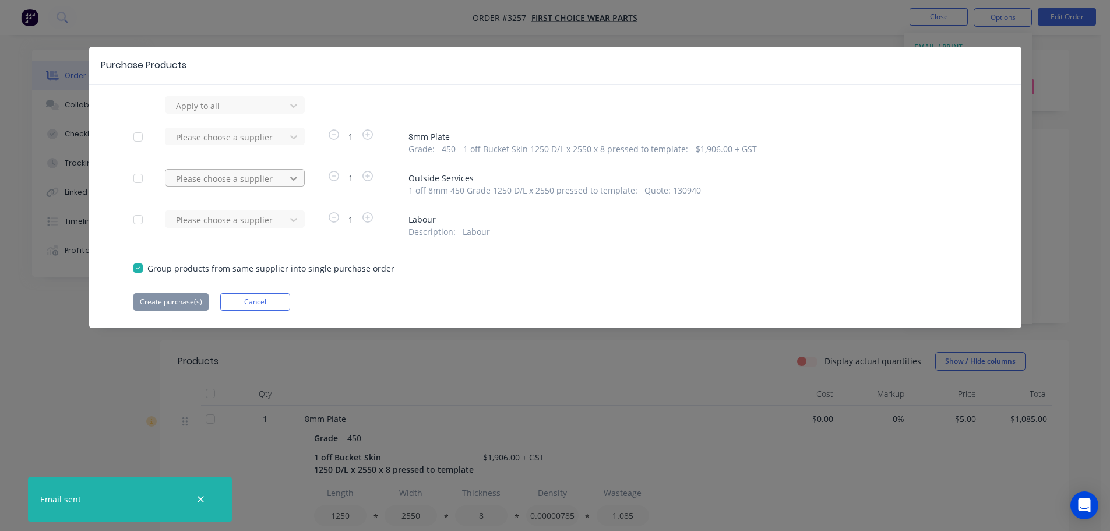
click at [289, 182] on icon at bounding box center [294, 178] width 12 height 12
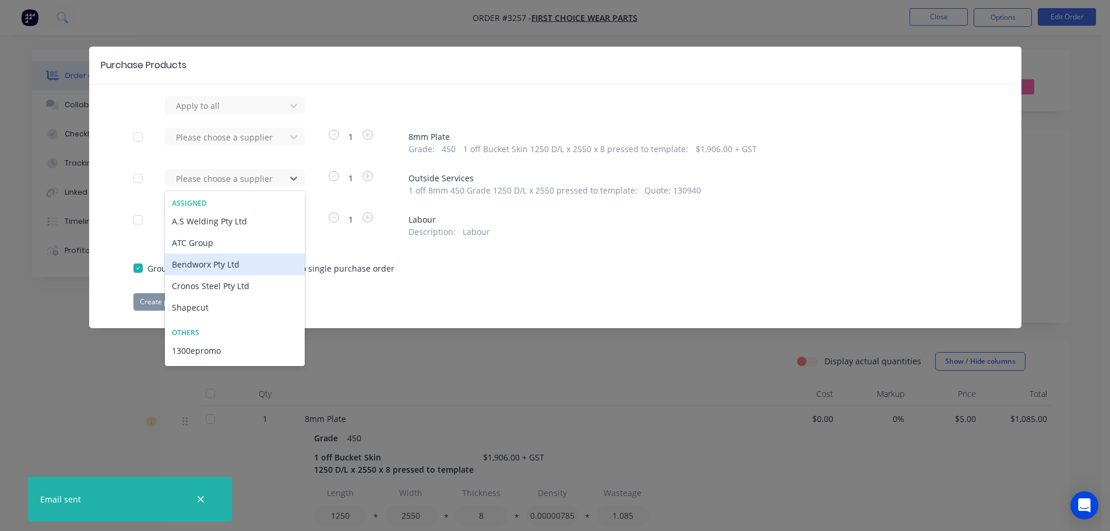
click at [216, 267] on div "Bendworx Pty Ltd" at bounding box center [235, 264] width 140 height 22
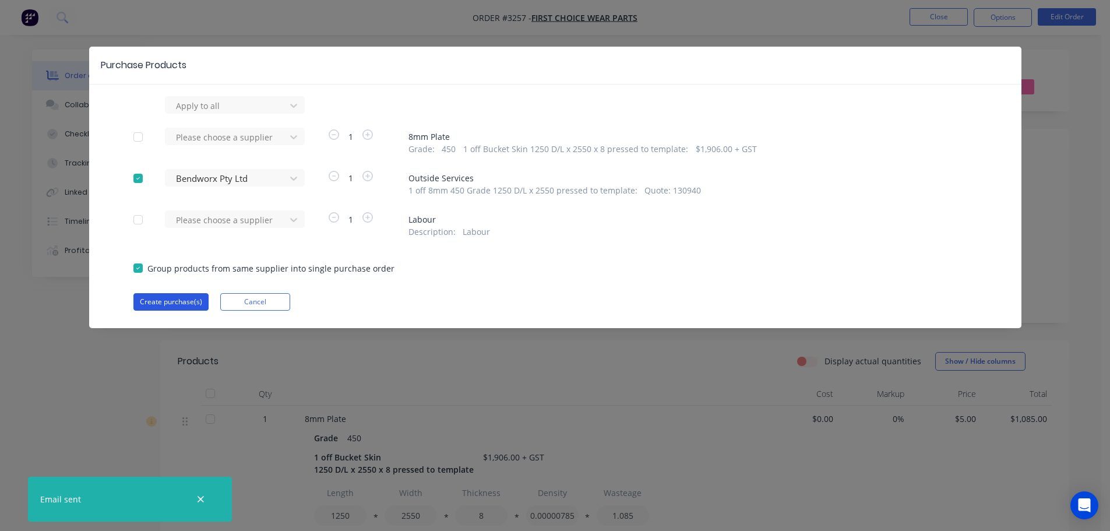
click at [181, 303] on button "Create purchase(s)" at bounding box center [170, 301] width 75 height 17
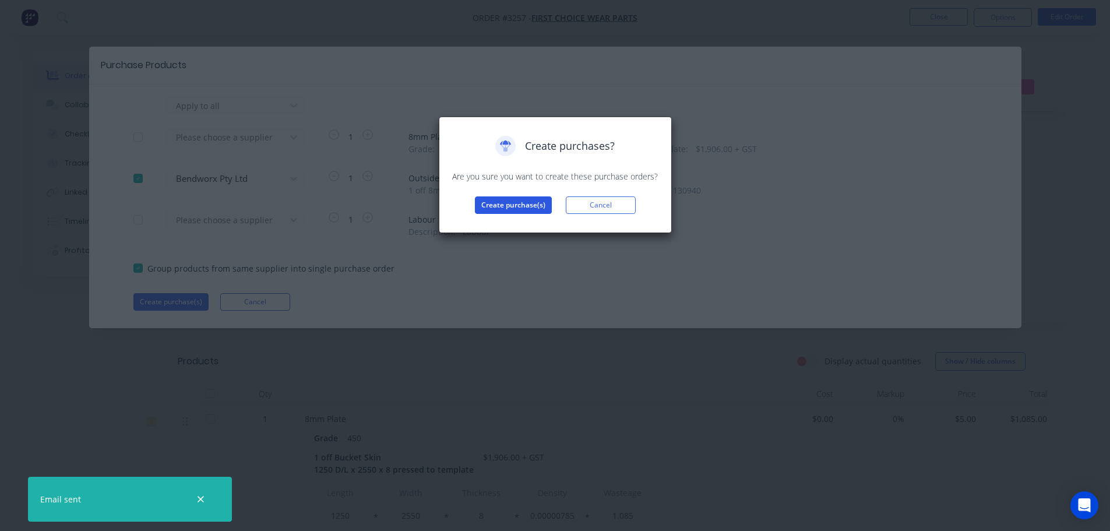
click at [538, 207] on button "Create purchase(s)" at bounding box center [513, 204] width 77 height 17
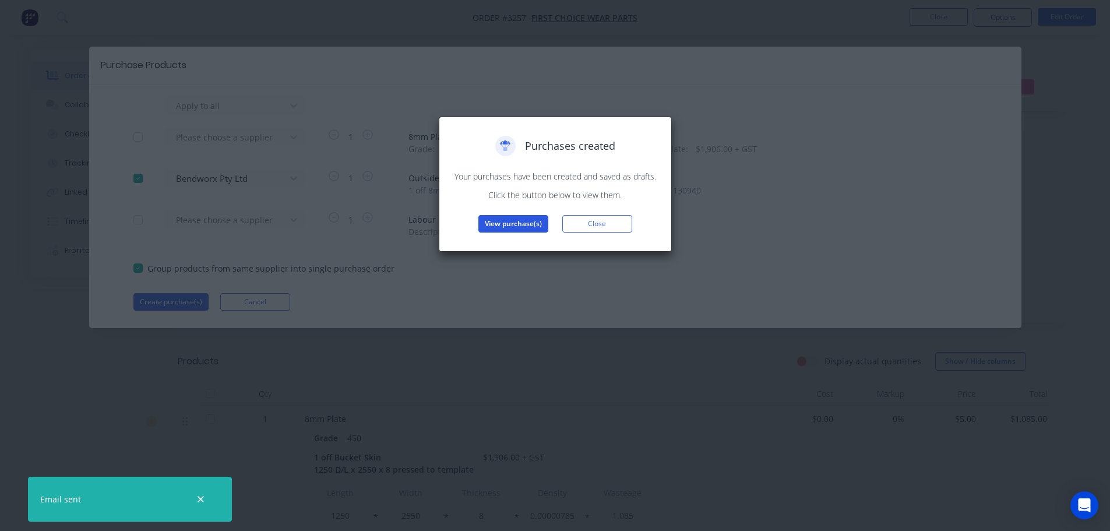
click at [524, 218] on button "View purchase(s)" at bounding box center [513, 223] width 70 height 17
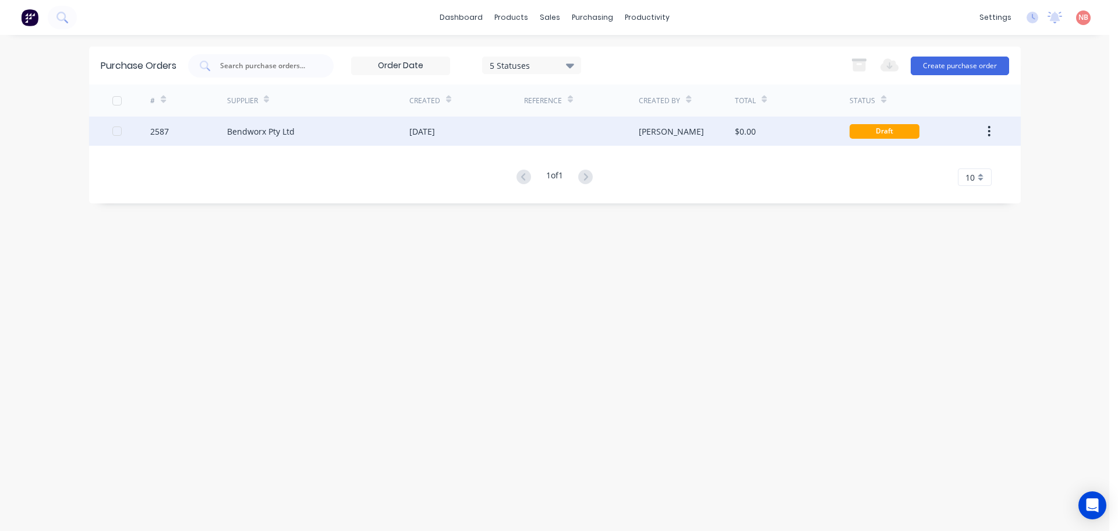
click at [435, 129] on div "[DATE]" at bounding box center [422, 131] width 26 height 12
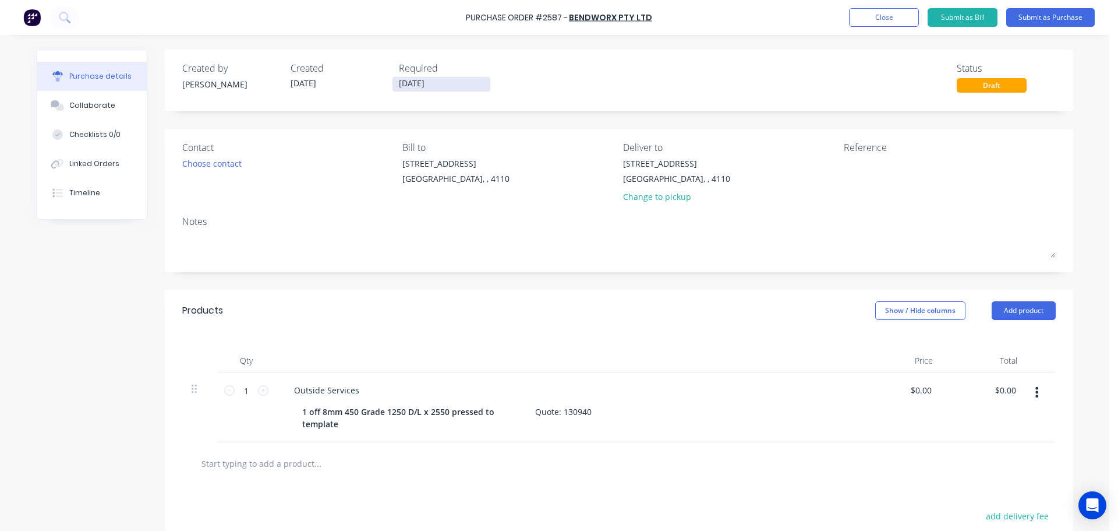
click at [435, 88] on input "[DATE]" at bounding box center [442, 84] width 98 height 15
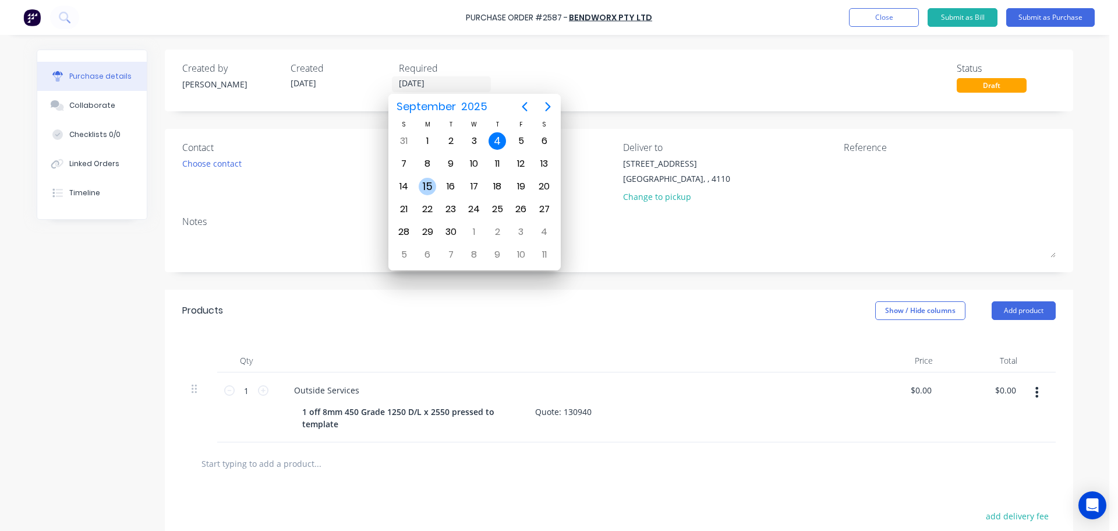
click at [433, 180] on div "15" at bounding box center [427, 186] width 17 height 17
type input "[DATE]"
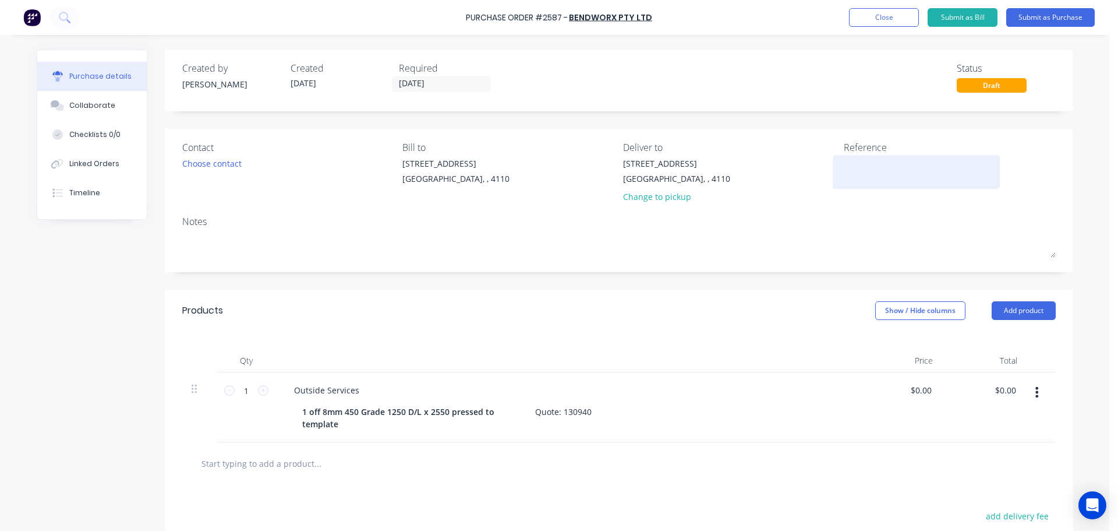
click at [888, 163] on textarea at bounding box center [917, 170] width 146 height 26
type textarea "8mm Skin FCWP"
click at [910, 391] on input "0.0000" at bounding box center [920, 390] width 27 height 17
type input "$0.62"
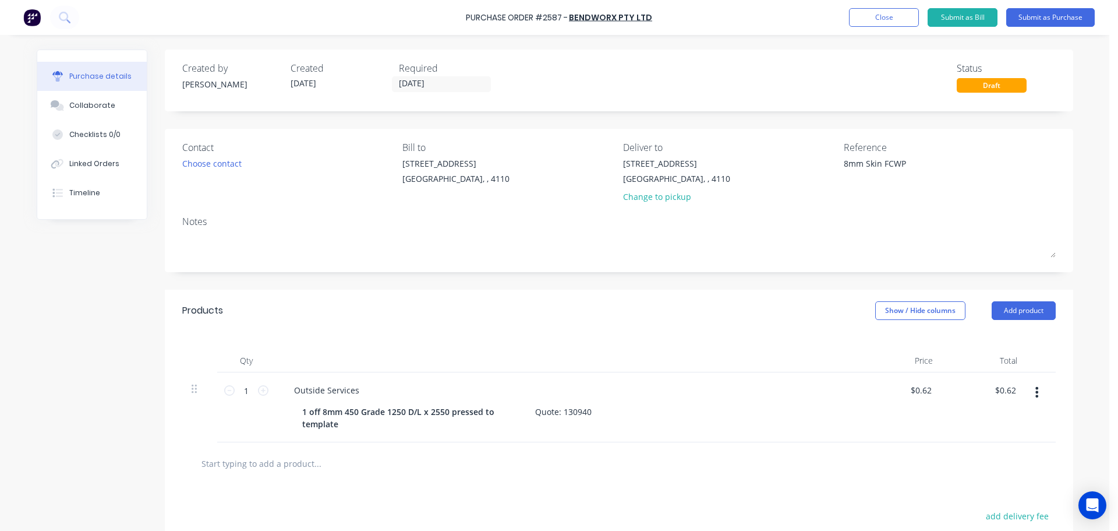
click at [934, 386] on div "$0.62 0.6200000" at bounding box center [900, 407] width 84 height 70
click at [924, 389] on input "0.62" at bounding box center [920, 390] width 27 height 17
click at [924, 389] on input "0.62" at bounding box center [923, 390] width 22 height 17
type input "$620.00"
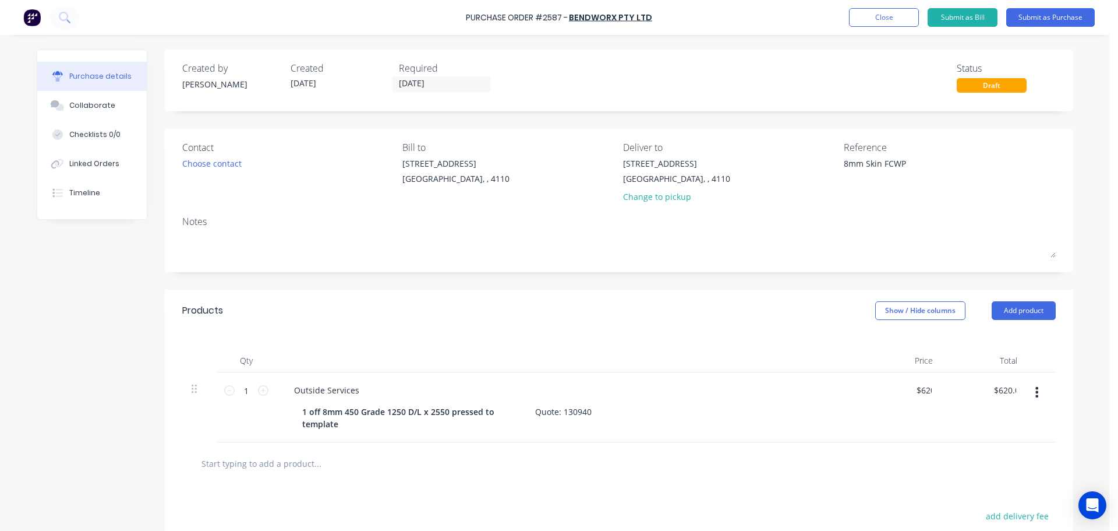
click at [882, 425] on div "$620.00 620" at bounding box center [900, 407] width 84 height 70
click at [220, 167] on div "Choose contact" at bounding box center [211, 163] width 59 height 12
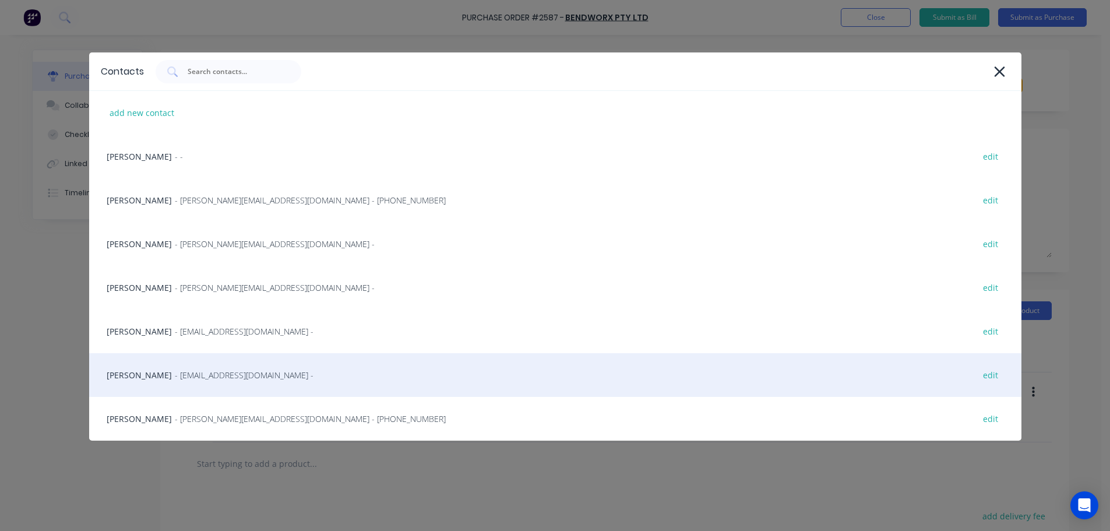
click at [179, 379] on span "- [EMAIL_ADDRESS][DOMAIN_NAME] -" at bounding box center [244, 375] width 139 height 12
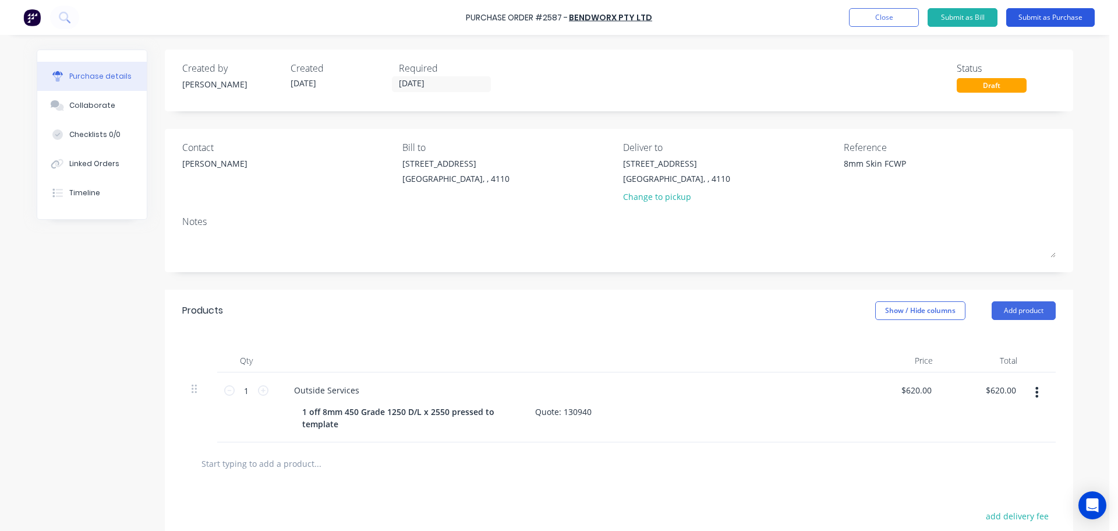
click at [1054, 10] on button "Submit as Purchase" at bounding box center [1050, 17] width 89 height 19
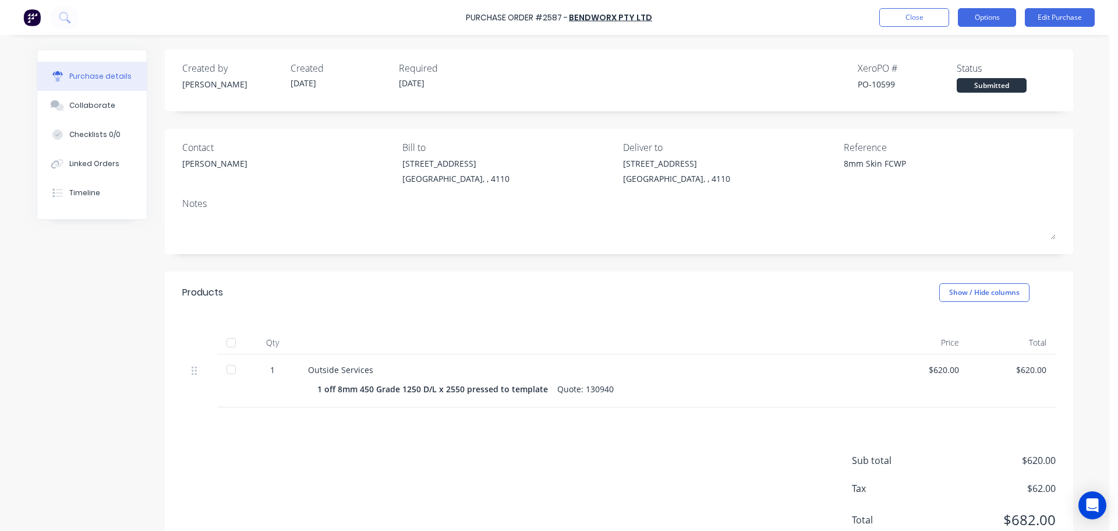
click at [984, 19] on button "Options" at bounding box center [987, 17] width 58 height 19
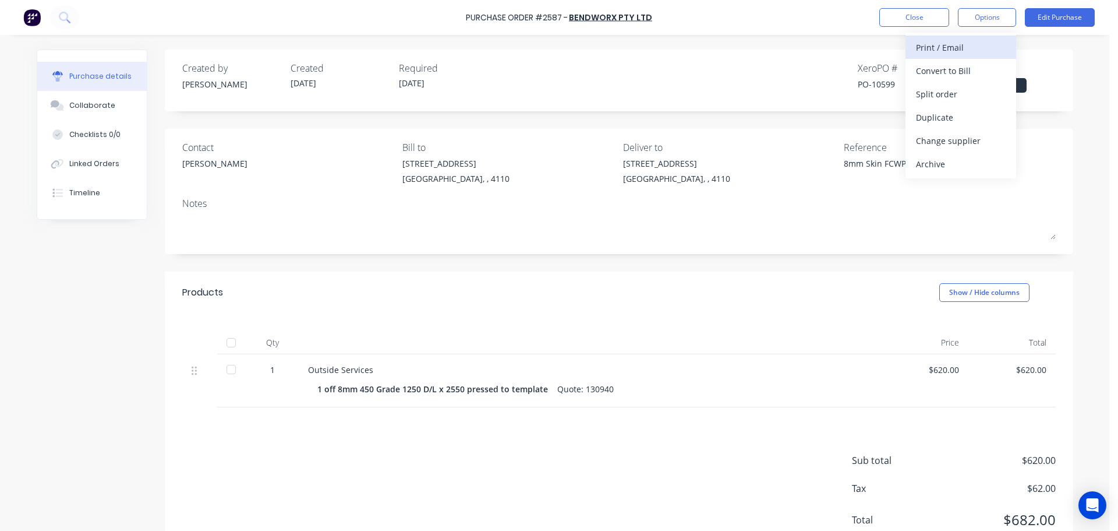
click at [962, 47] on div "Print / Email" at bounding box center [961, 47] width 90 height 17
click at [952, 63] on div "With pricing" at bounding box center [961, 70] width 90 height 17
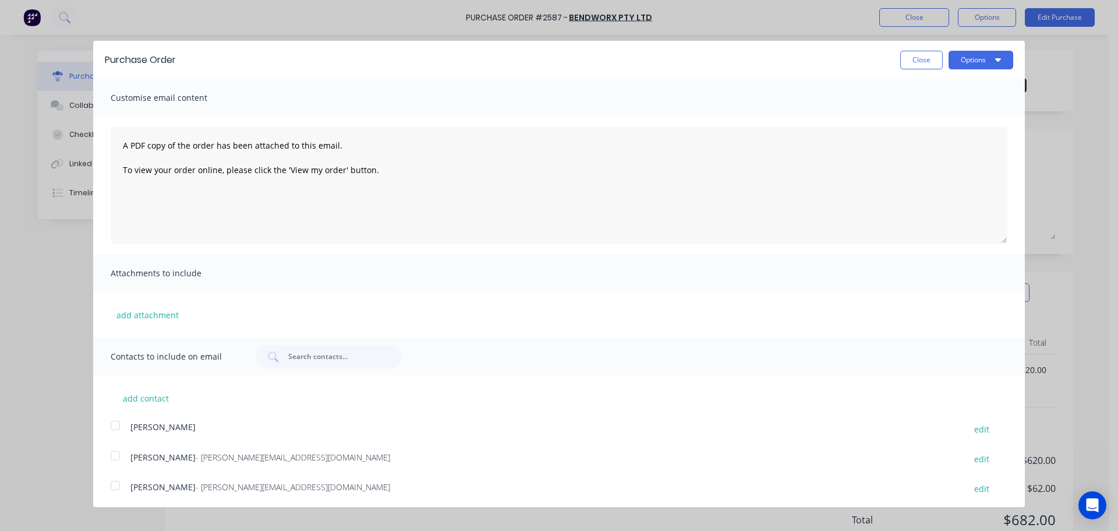
click at [119, 481] on div at bounding box center [115, 485] width 23 height 23
click at [963, 56] on button "Options" at bounding box center [981, 60] width 65 height 19
click at [959, 86] on div "Print" at bounding box center [958, 89] width 90 height 17
click at [926, 95] on div "Print" at bounding box center [958, 89] width 90 height 17
click at [963, 115] on div "Email" at bounding box center [958, 112] width 90 height 17
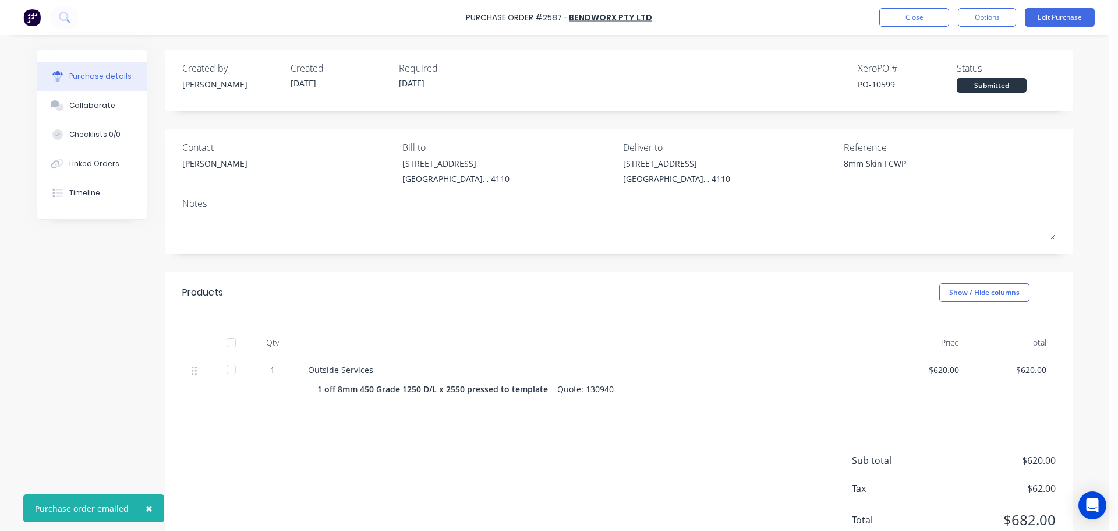
drag, startPoint x: 963, startPoint y: 115, endPoint x: 749, endPoint y: 88, distance: 216.0
click at [749, 88] on div "Created by [PERSON_NAME] Created [DATE] Required [DATE] Xero PO # PO-10599 Stat…" at bounding box center [619, 76] width 874 height 31
click at [900, 20] on button "Close" at bounding box center [915, 17] width 70 height 19
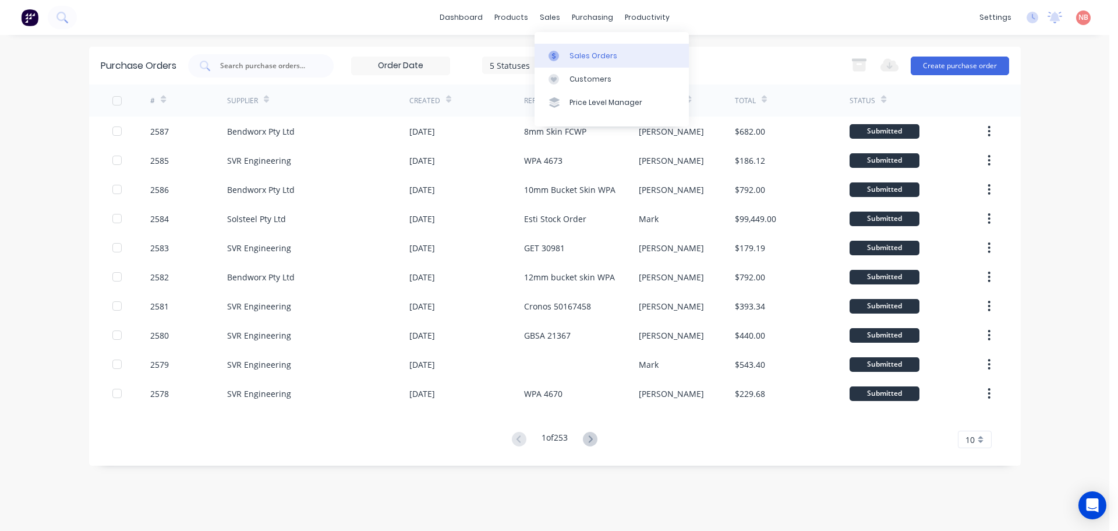
click at [560, 52] on div at bounding box center [557, 56] width 17 height 10
